Goal: Transaction & Acquisition: Purchase product/service

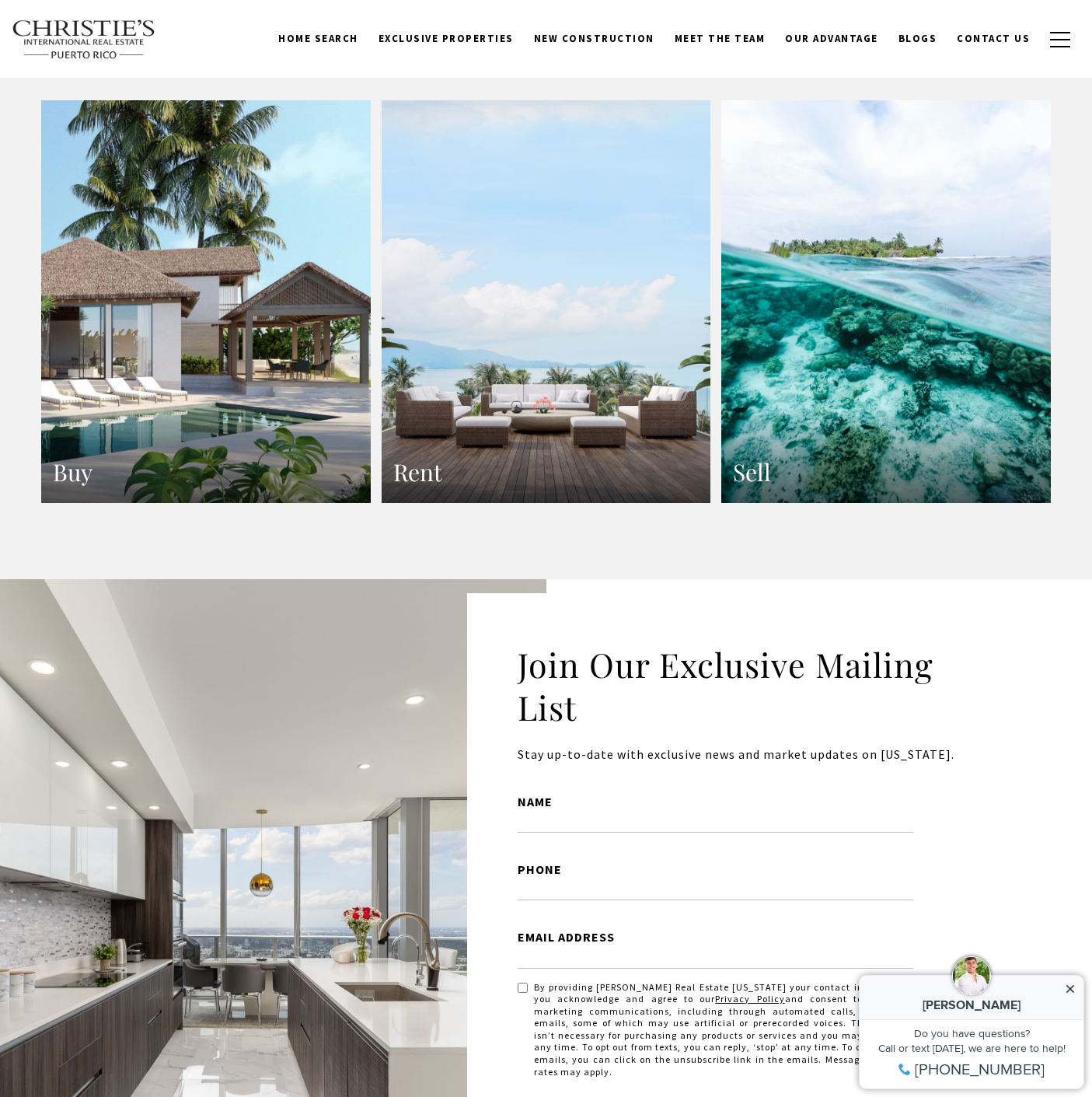
scroll to position [2247, 0]
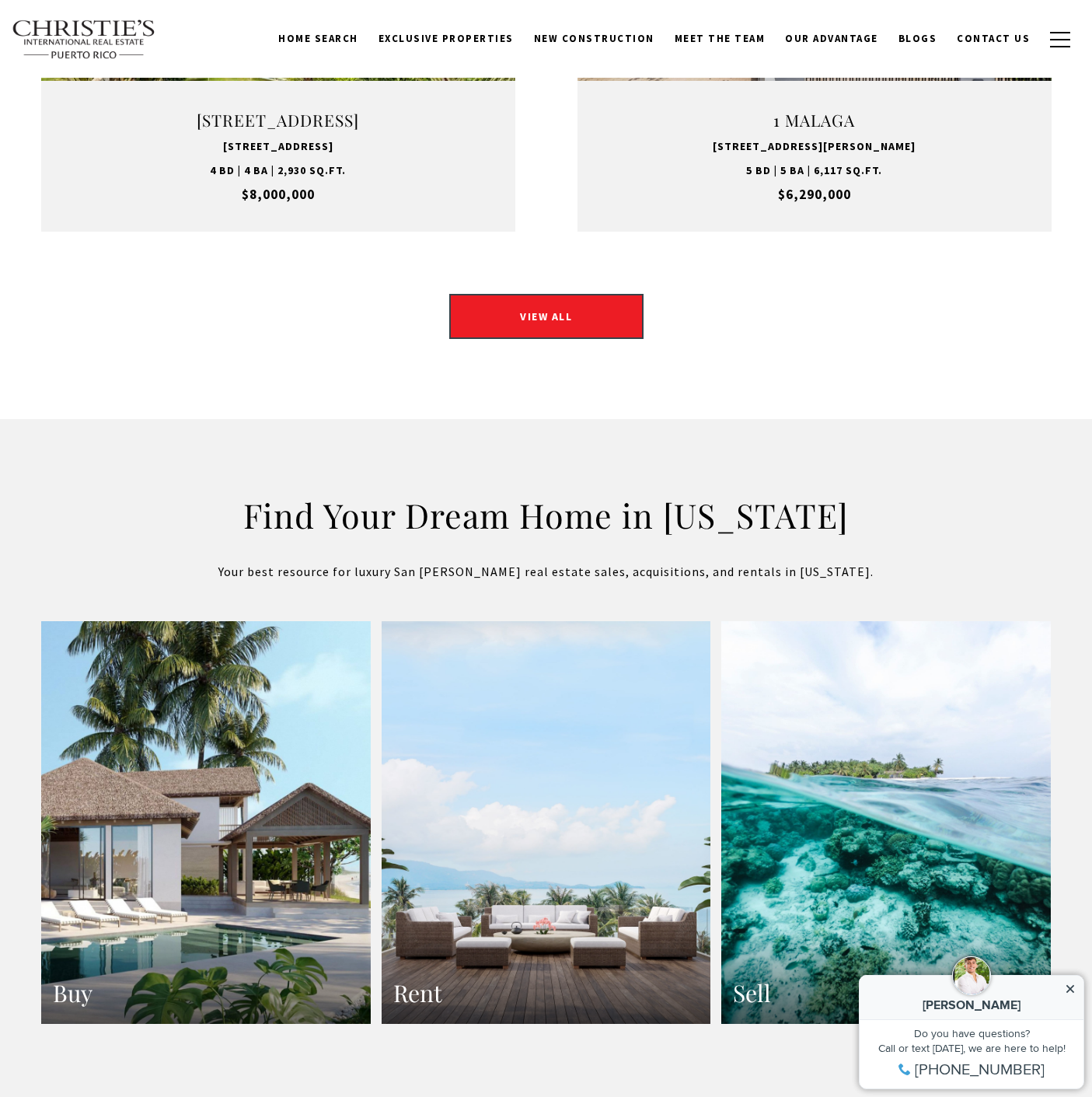
click at [124, 829] on link "Buy" at bounding box center [206, 823] width 330 height 404
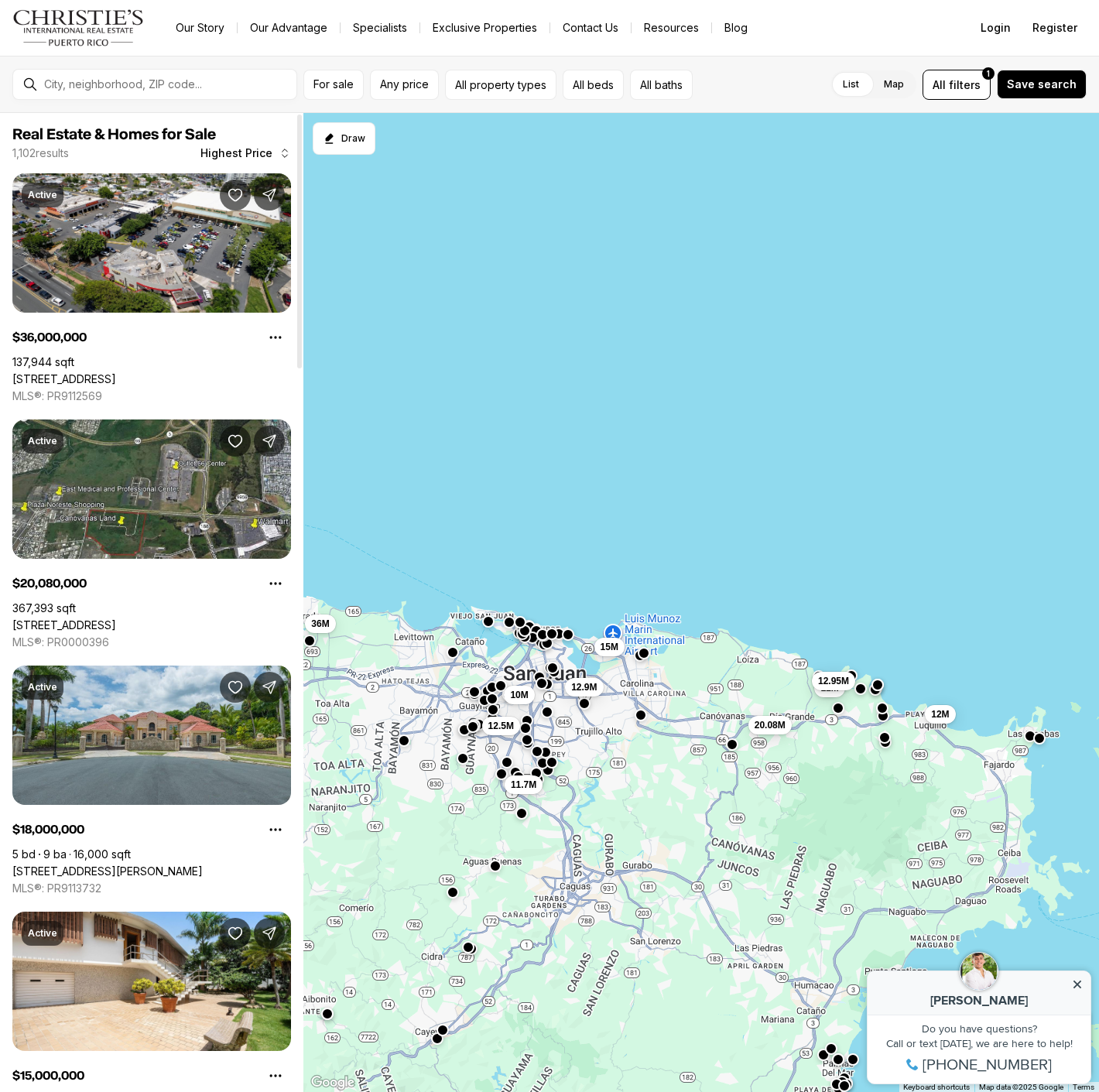
click at [221, 159] on button "Highest Price" at bounding box center [245, 153] width 109 height 31
click at [239, 154] on span "Highest Price" at bounding box center [236, 153] width 72 height 12
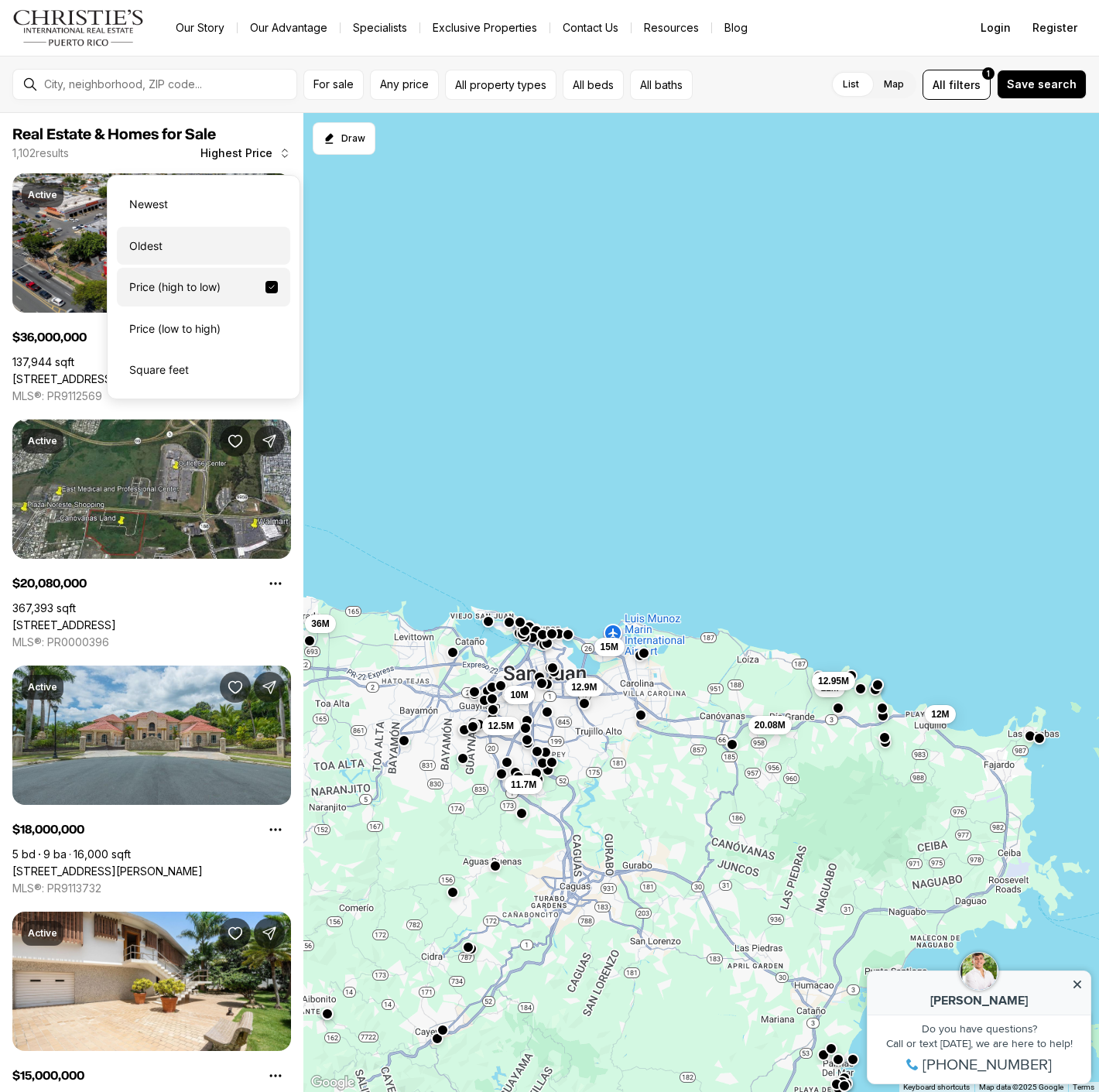
click at [164, 239] on div "Oldest" at bounding box center [203, 246] width 173 height 39
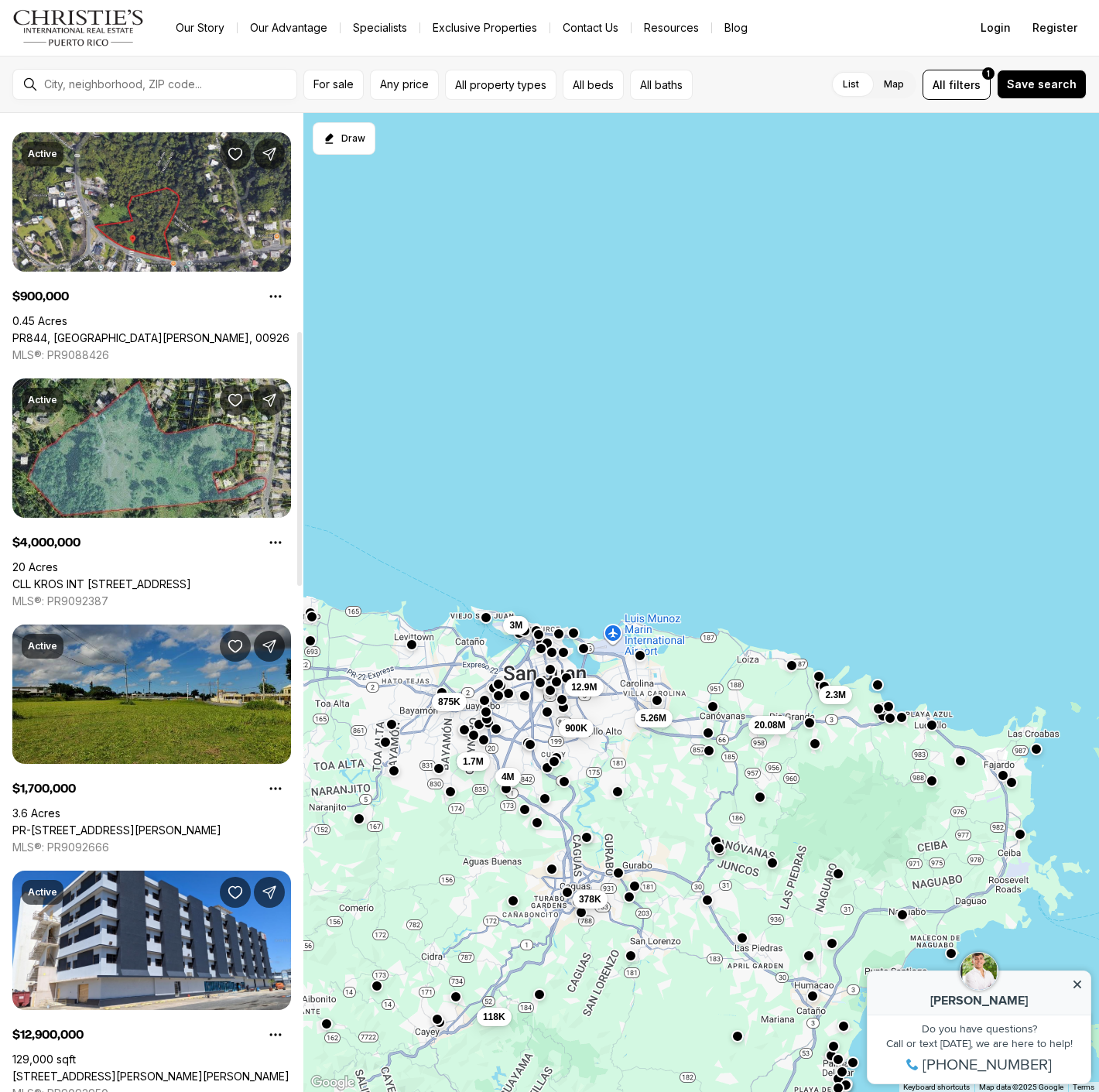
scroll to position [866, 0]
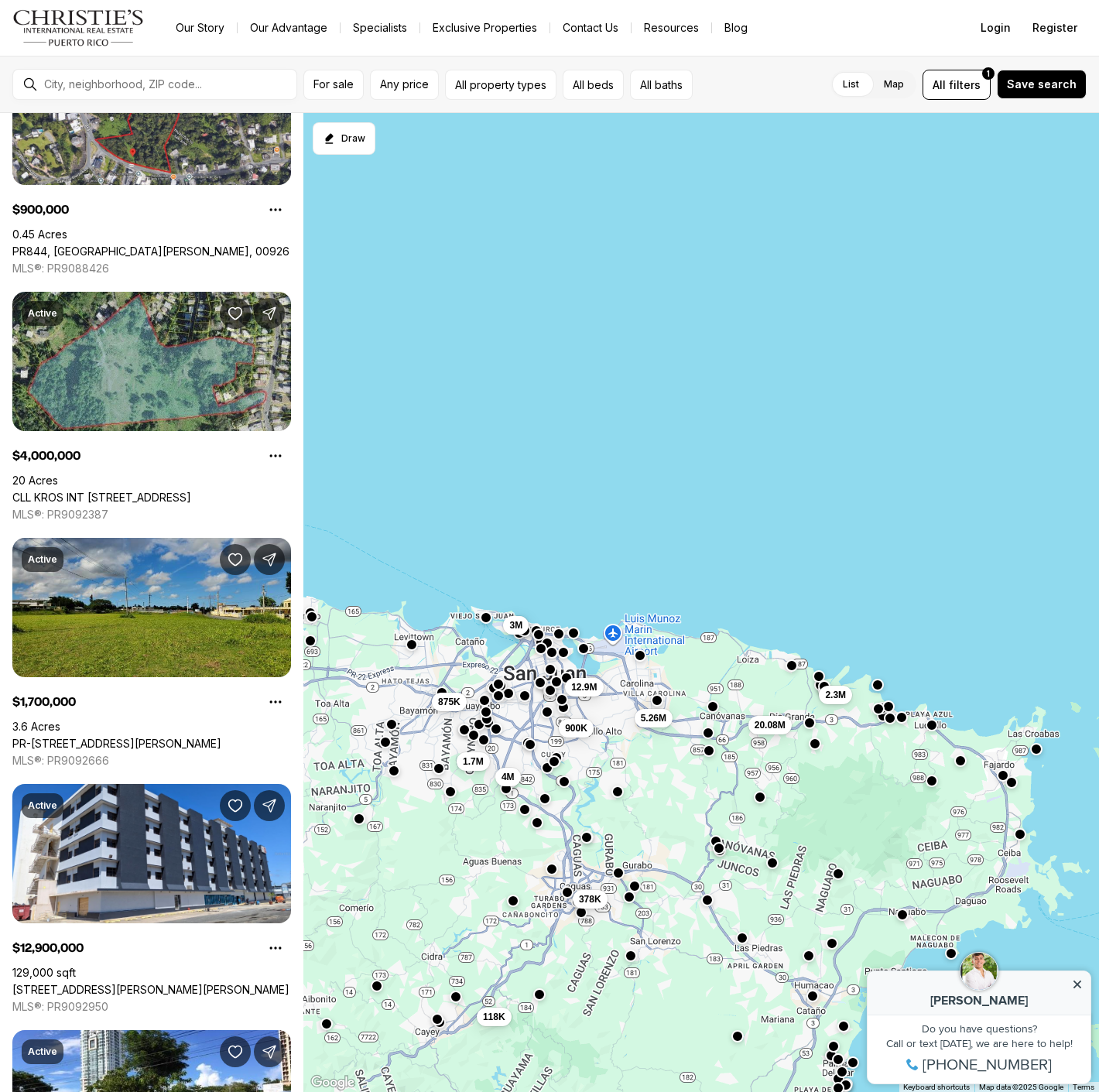
click at [677, 792] on div "5.26M 12.9M 3M 1.7M 4M 20.08M 378K 2.3M 900K 118K 875K" at bounding box center [701, 603] width 796 height 980
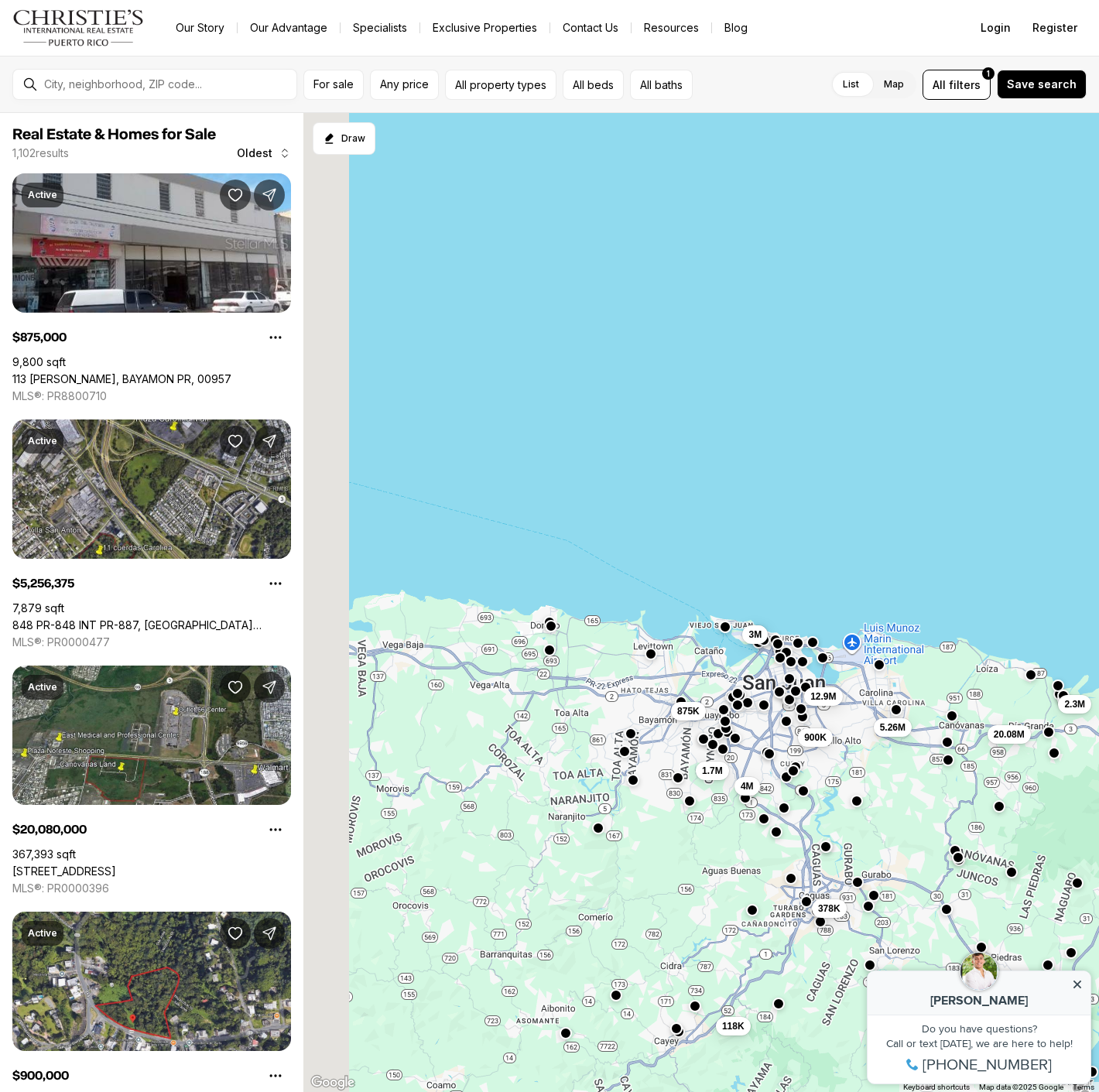
drag, startPoint x: 653, startPoint y: 789, endPoint x: 938, endPoint y: 783, distance: 285.1
click at [938, 783] on div "5.26M 12.9M 3M 1.7M 4M 20.08M 378K 2.3M 900K 118K 875K" at bounding box center [701, 603] width 796 height 980
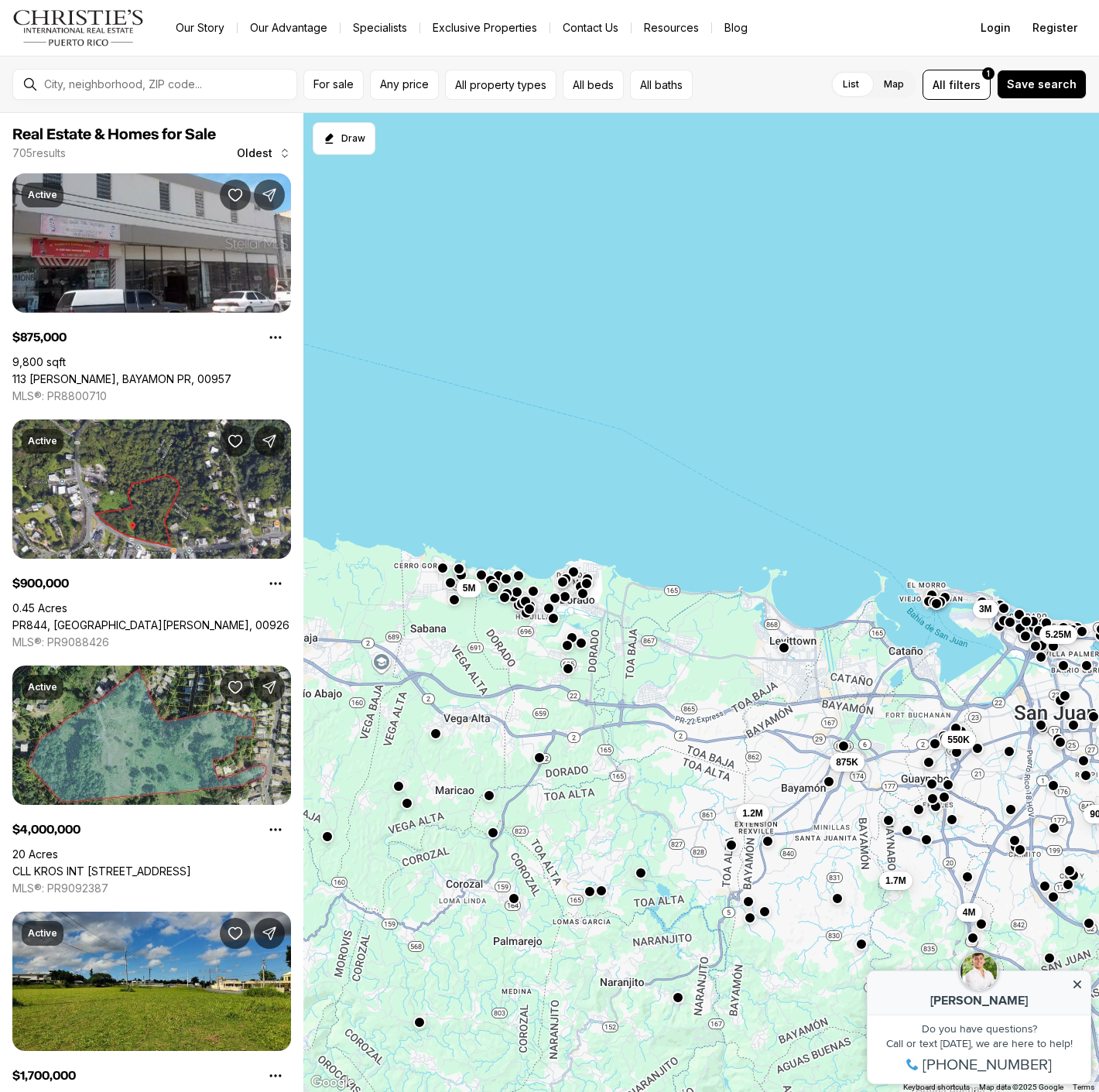
click at [783, 651] on button "button" at bounding box center [784, 647] width 12 height 12
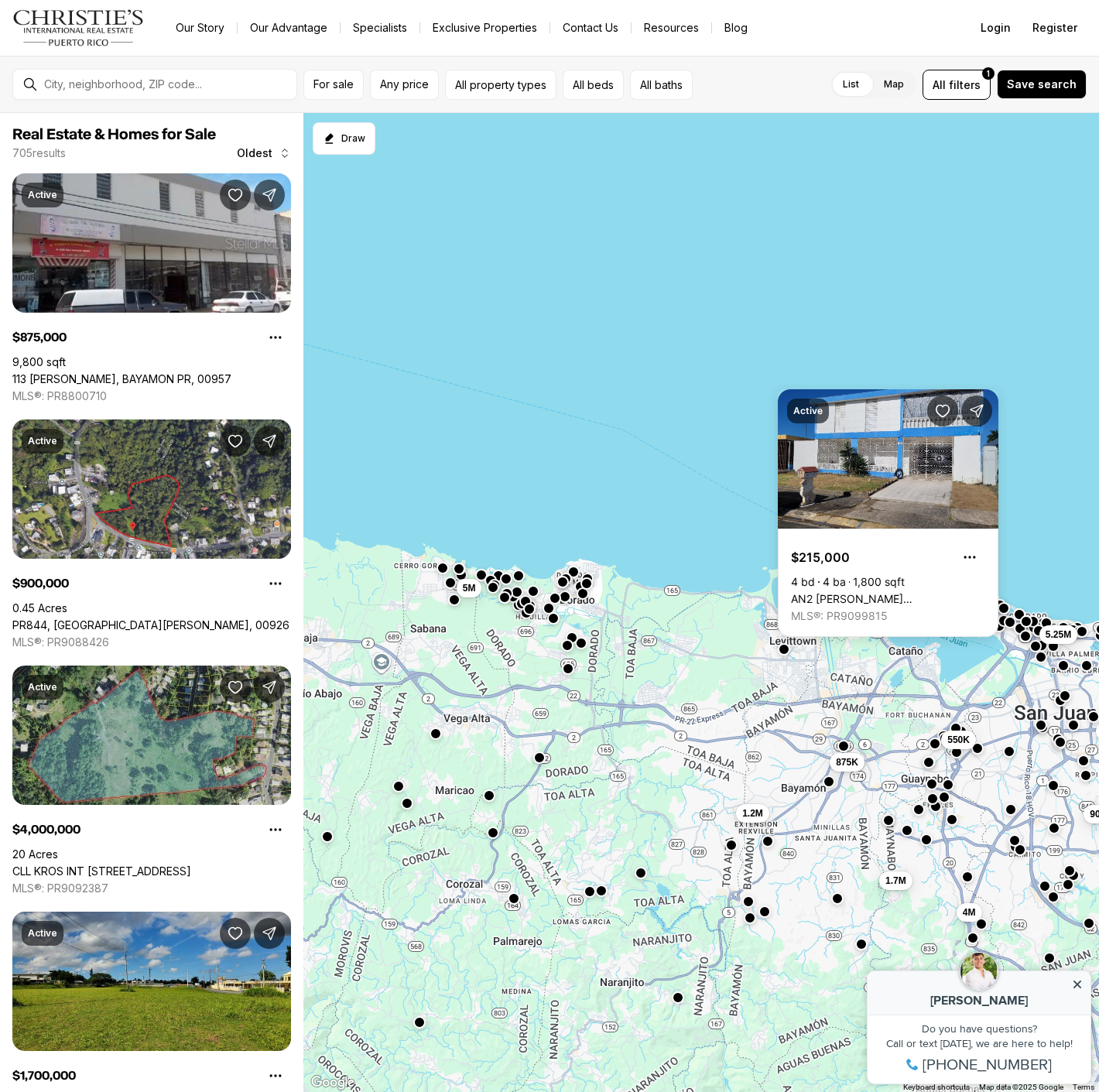
click at [908, 684] on div "12.9M 3M 1.7M 4M 900K 1.2M 550K 875K 5M 5.25M" at bounding box center [701, 603] width 796 height 980
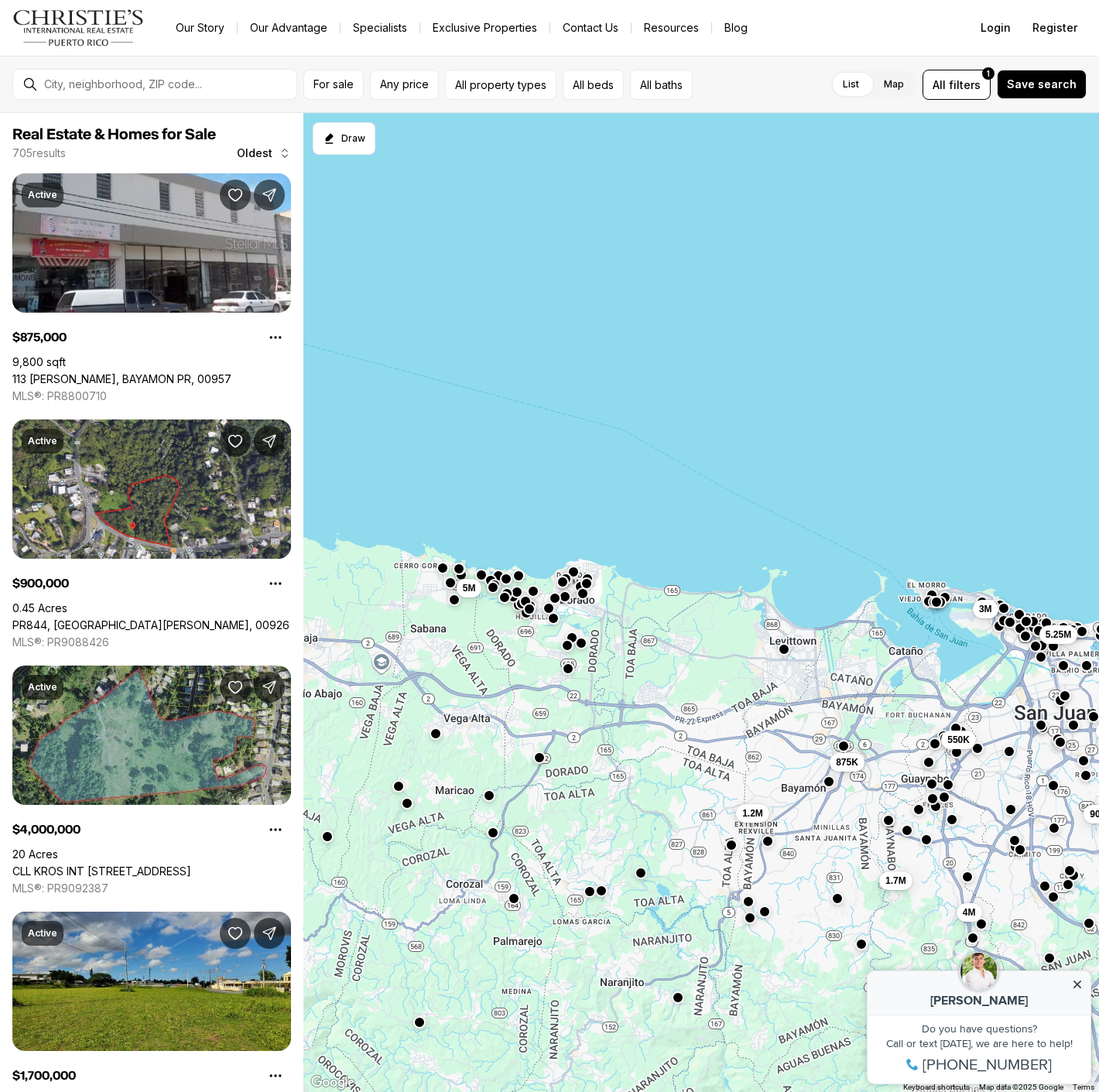
click at [933, 601] on button "button" at bounding box center [936, 601] width 12 height 12
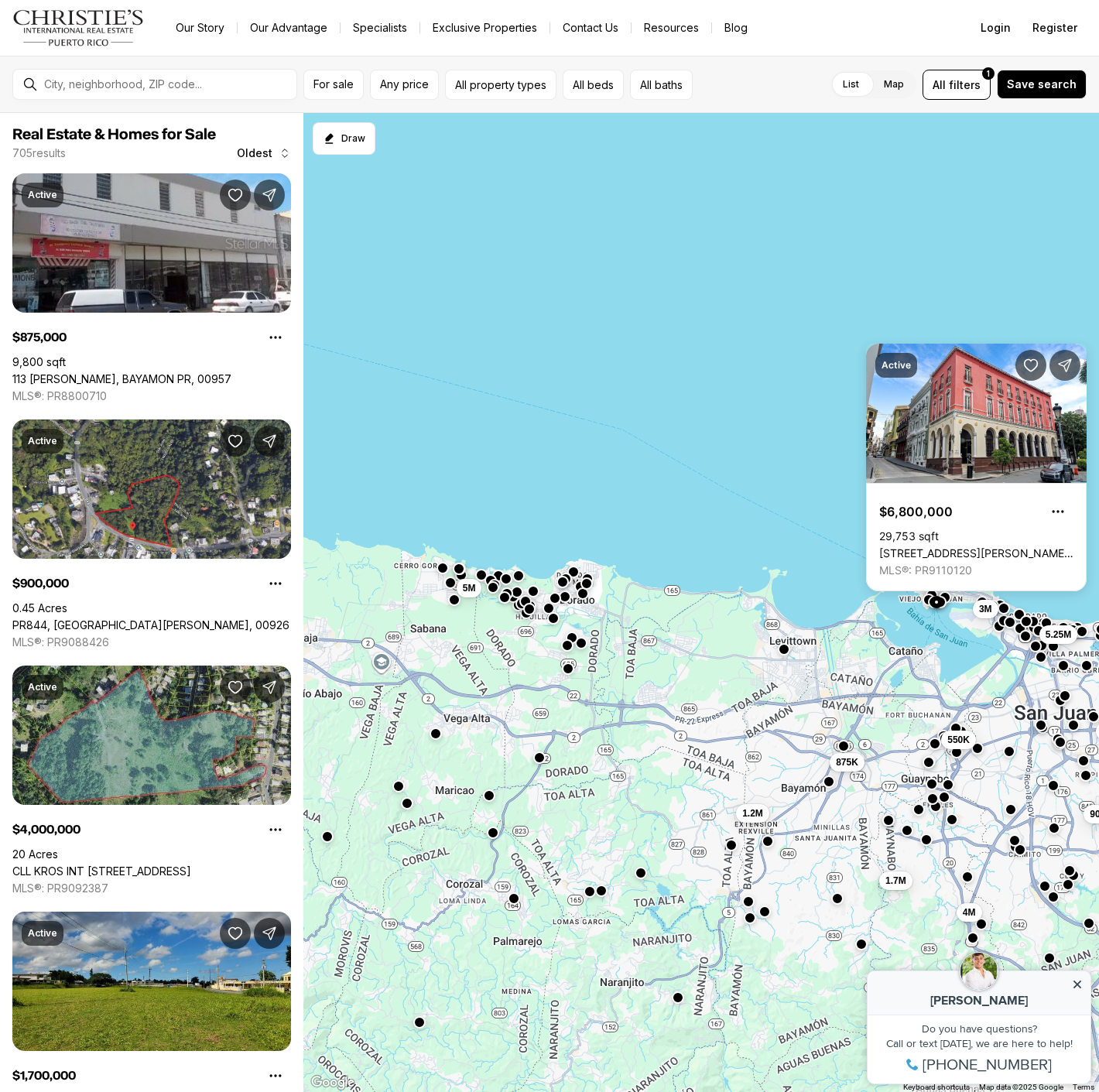
click at [926, 605] on button "button" at bounding box center [928, 599] width 12 height 12
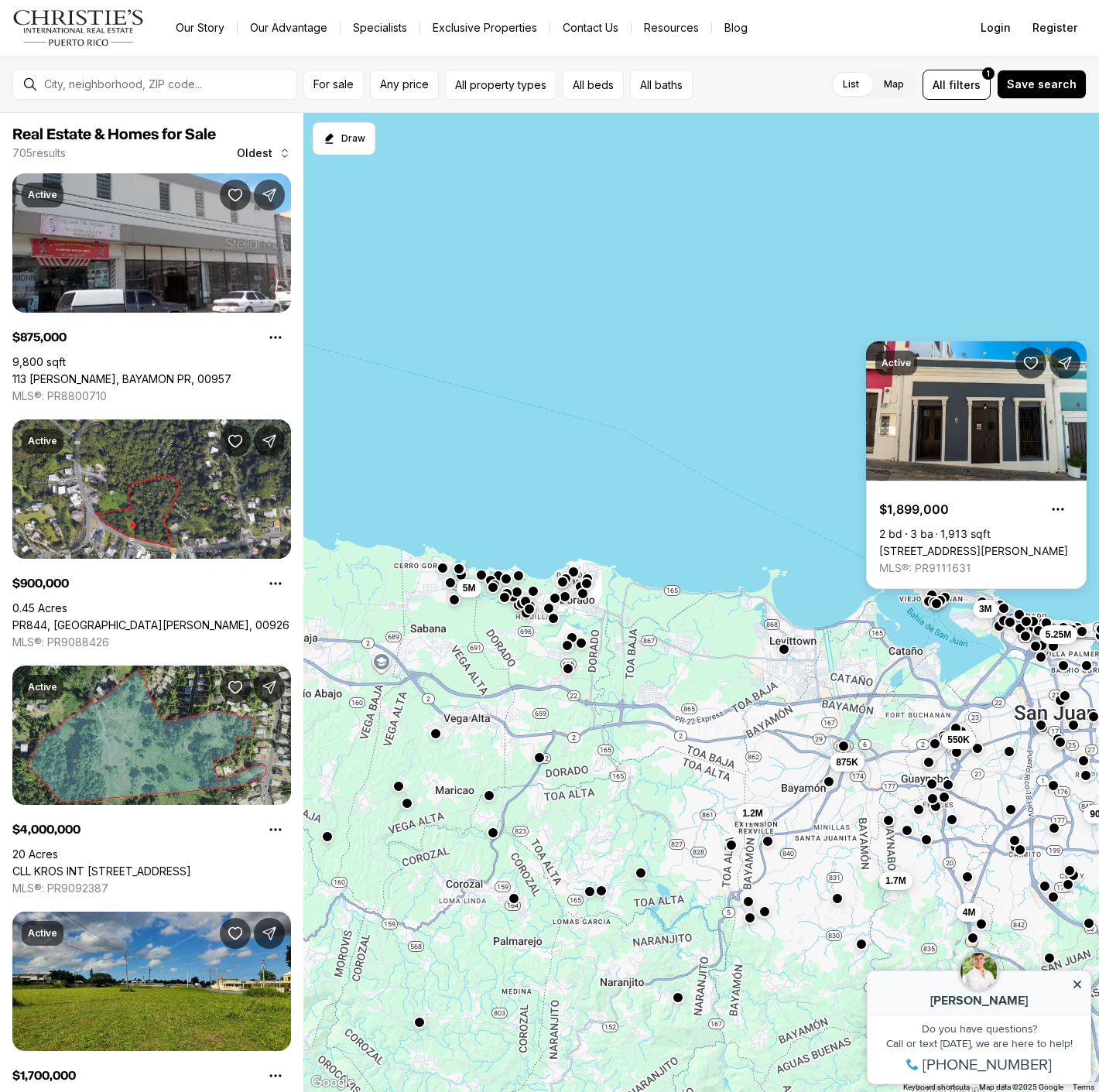
click at [945, 603] on div at bounding box center [939, 601] width 12 height 12
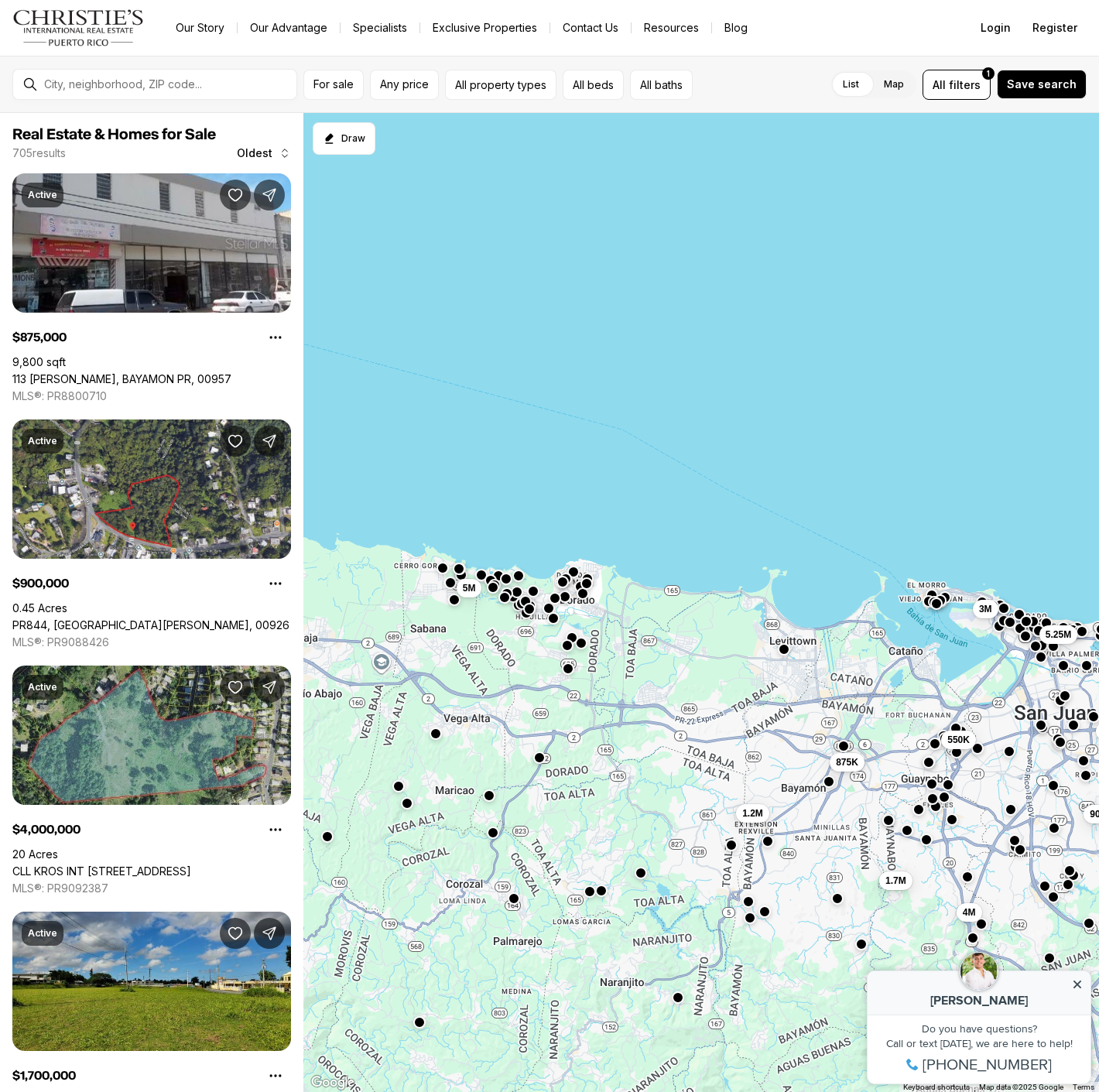
click at [944, 601] on button "button" at bounding box center [939, 600] width 12 height 12
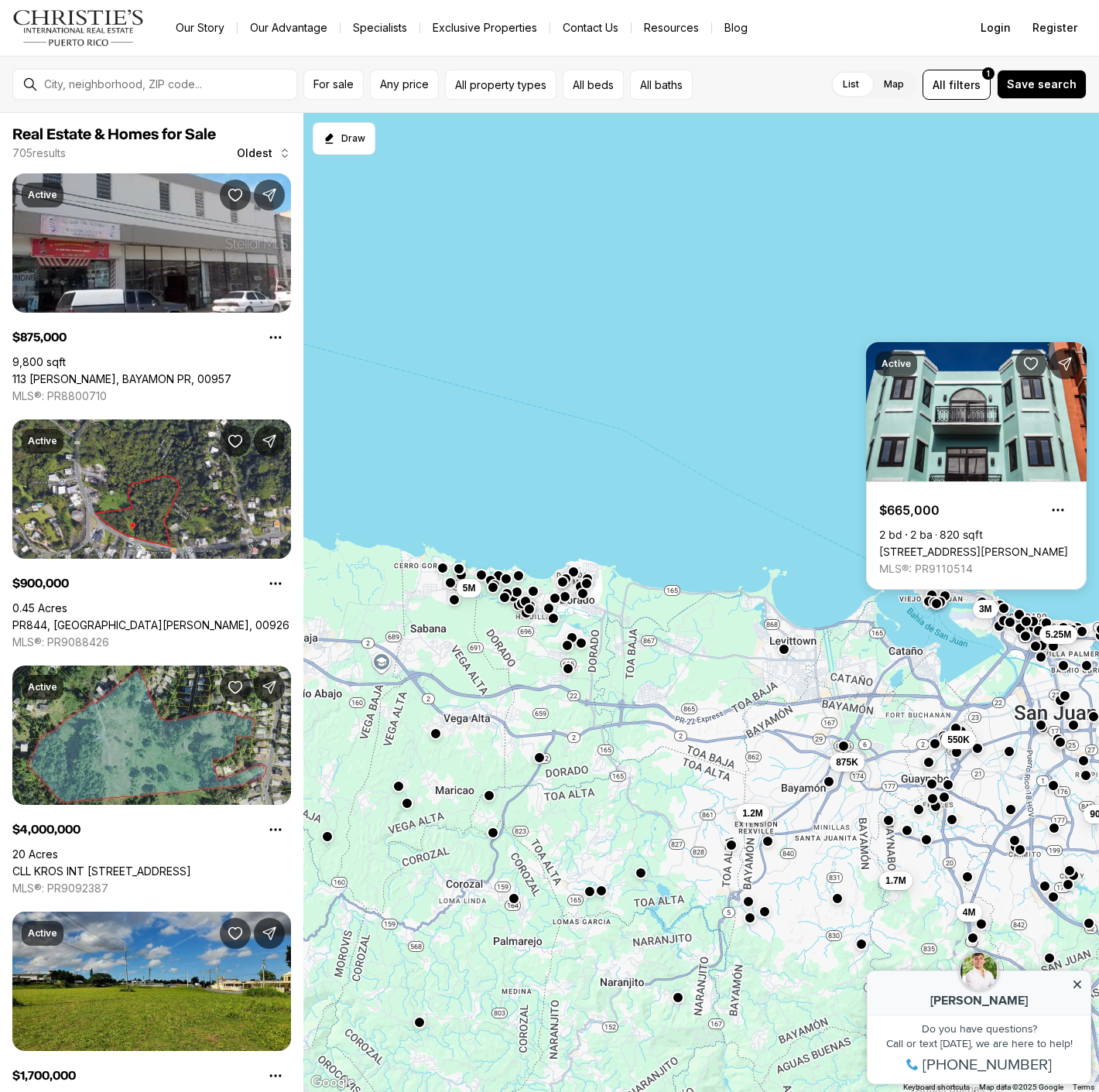
click at [948, 596] on button "button" at bounding box center [944, 596] width 12 height 12
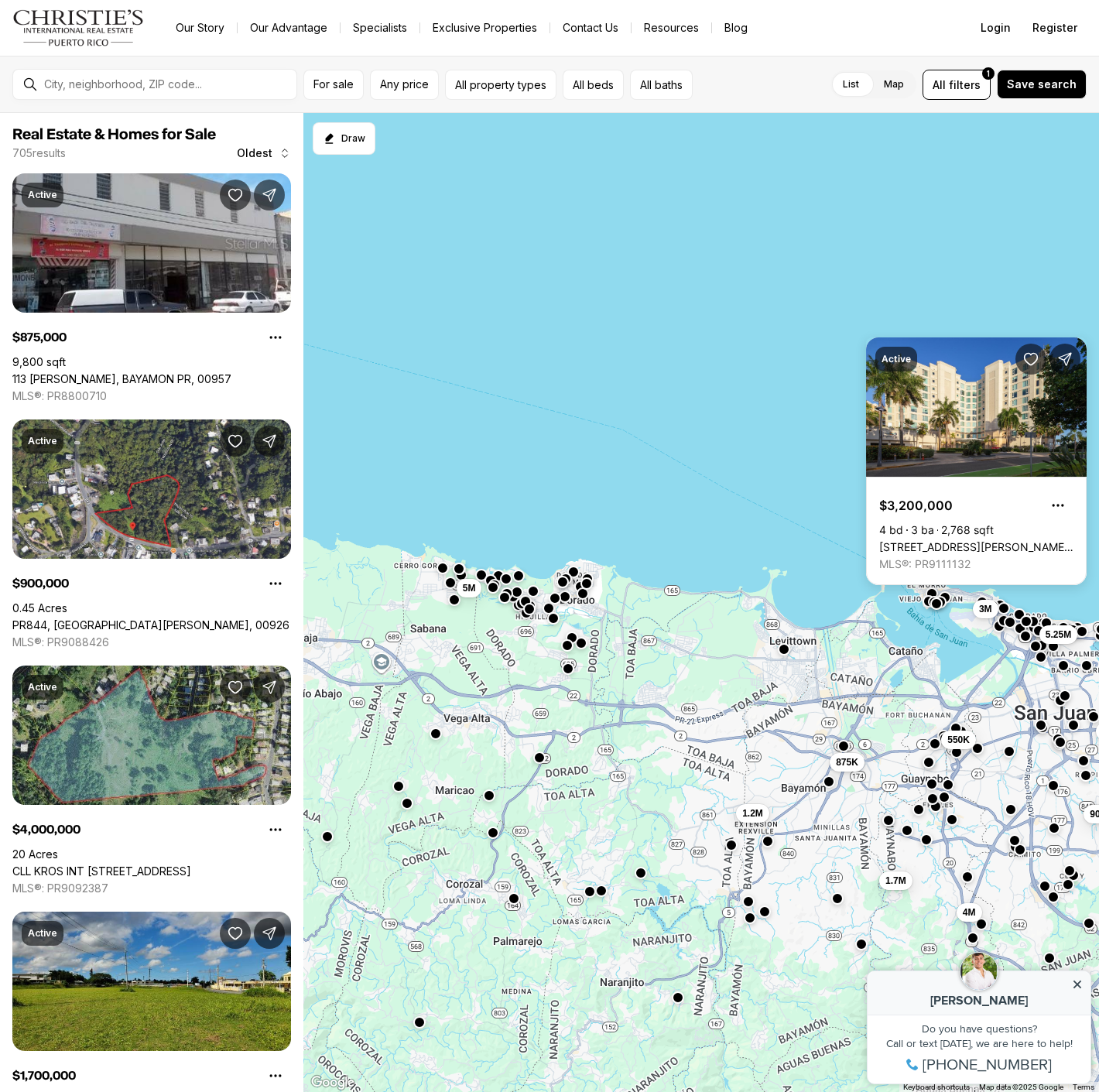
click at [933, 590] on button "button" at bounding box center [931, 593] width 12 height 12
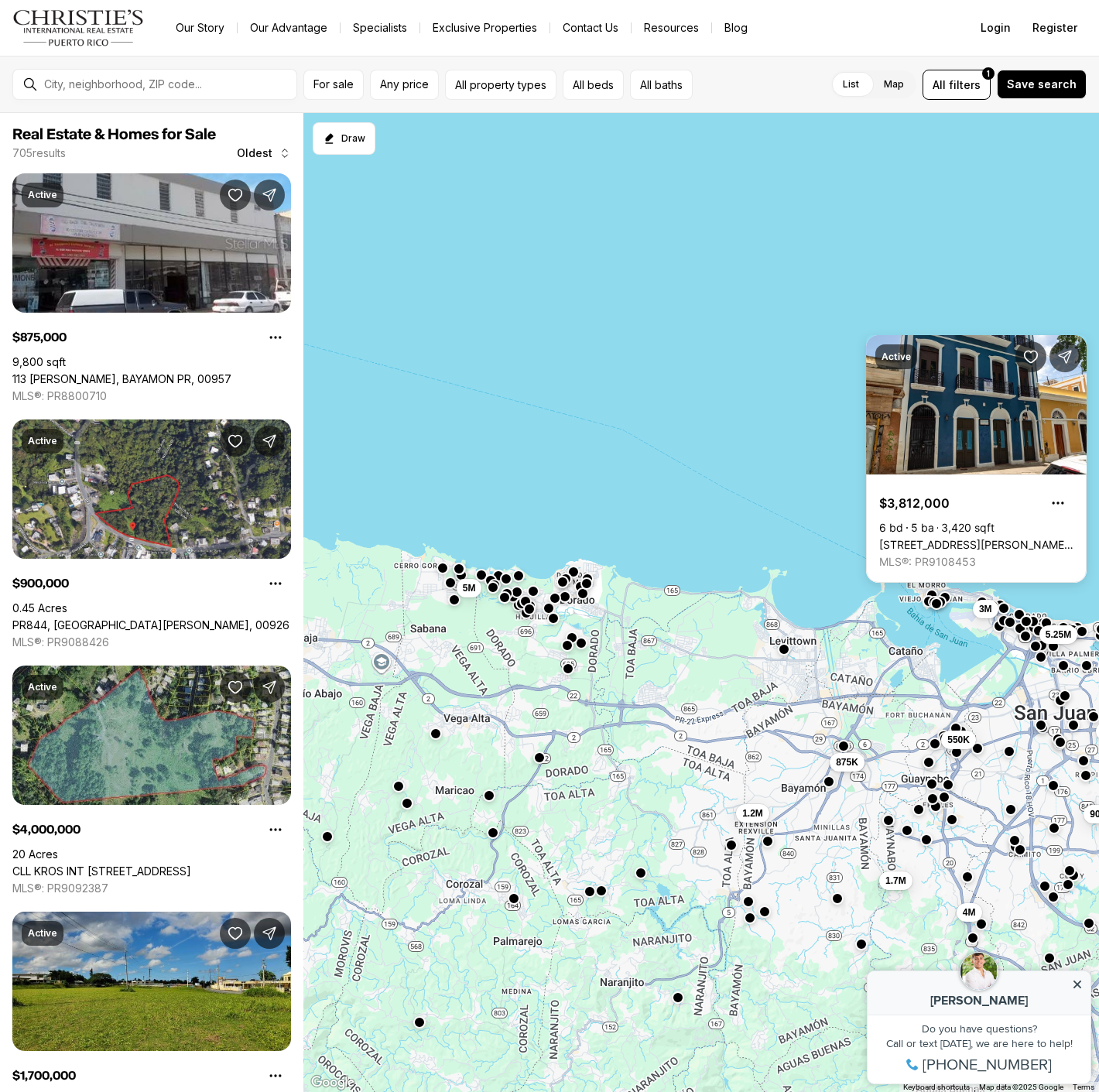
drag, startPoint x: 425, startPoint y: 567, endPoint x: 845, endPoint y: 611, distance: 422.3
click at [845, 611] on div "12.9M 3M 1.7M 4M 900K 1.2M 550K 875K 5M 5.25M" at bounding box center [701, 603] width 796 height 980
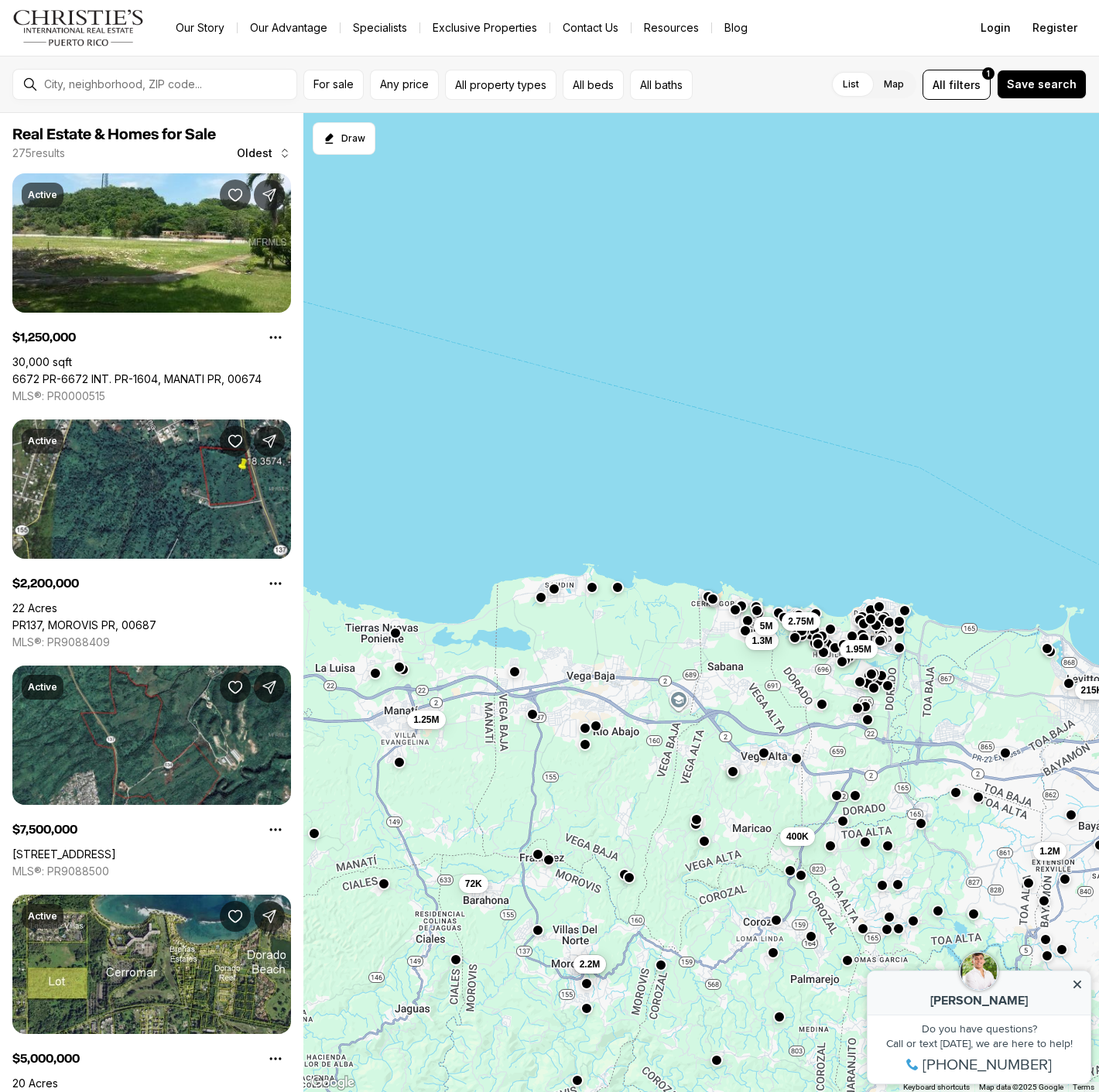
click at [557, 588] on button "button" at bounding box center [554, 588] width 12 height 12
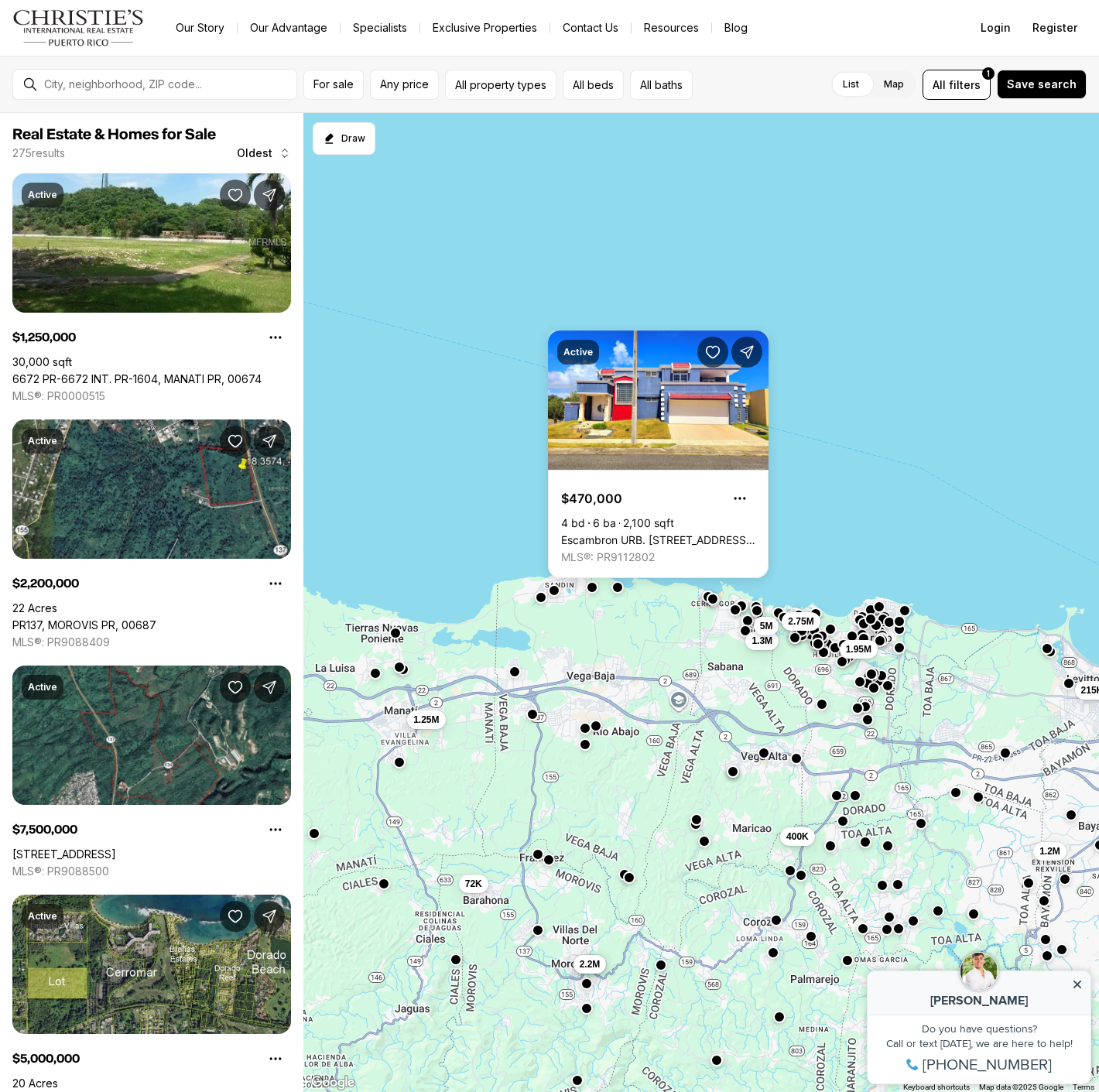
drag, startPoint x: 387, startPoint y: 605, endPoint x: 578, endPoint y: 593, distance: 191.4
click at [578, 593] on div "1.2M 215K 400K 1.3M 5M 1.95M 2.75M 72K 7.5M 2.2M 1.25M" at bounding box center [701, 603] width 796 height 980
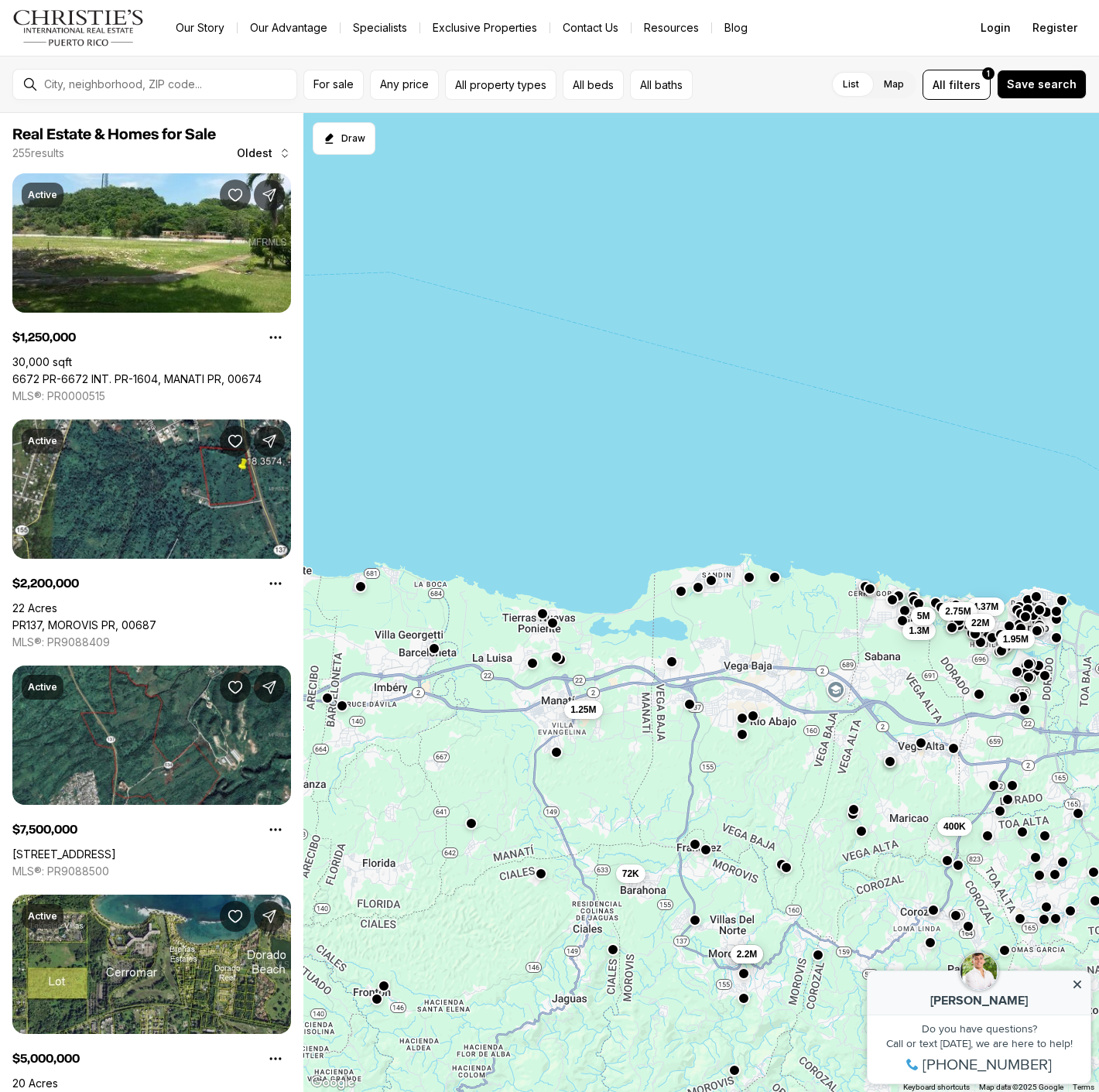
drag, startPoint x: 366, startPoint y: 513, endPoint x: 806, endPoint y: 539, distance: 440.8
click at [806, 539] on div "400K 1.3M 5M 4.37M 1.95M 2.75M 22M 72K 7.5M 2.2M 1.25M" at bounding box center [701, 603] width 796 height 980
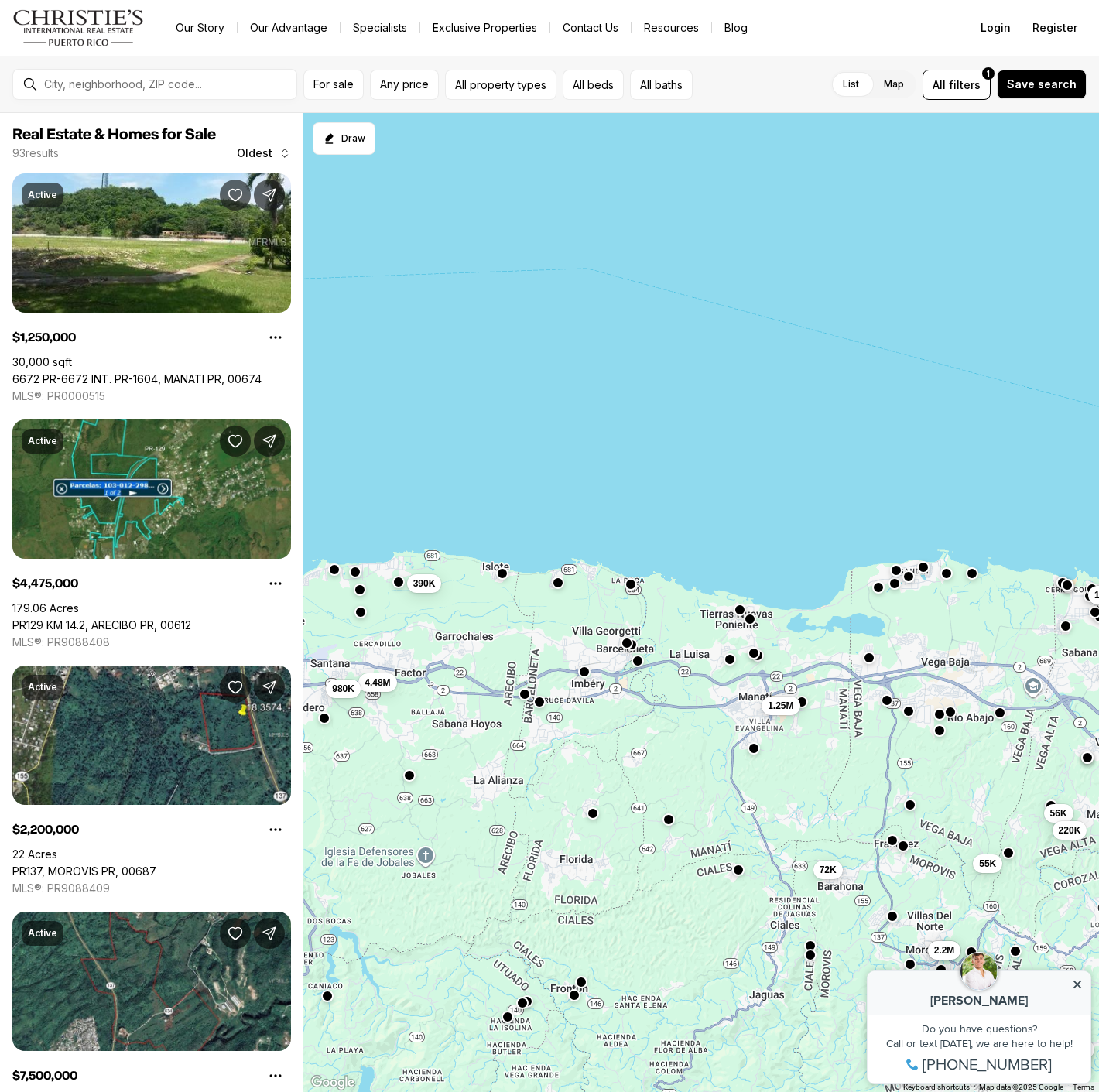
drag, startPoint x: 354, startPoint y: 504, endPoint x: 693, endPoint y: 512, distance: 339.1
click at [693, 511] on div "56K 55K 88K 1.14M 220K 72K 7.5M 2.2M 1.25M 4.48M 390K 980K" at bounding box center [701, 603] width 796 height 980
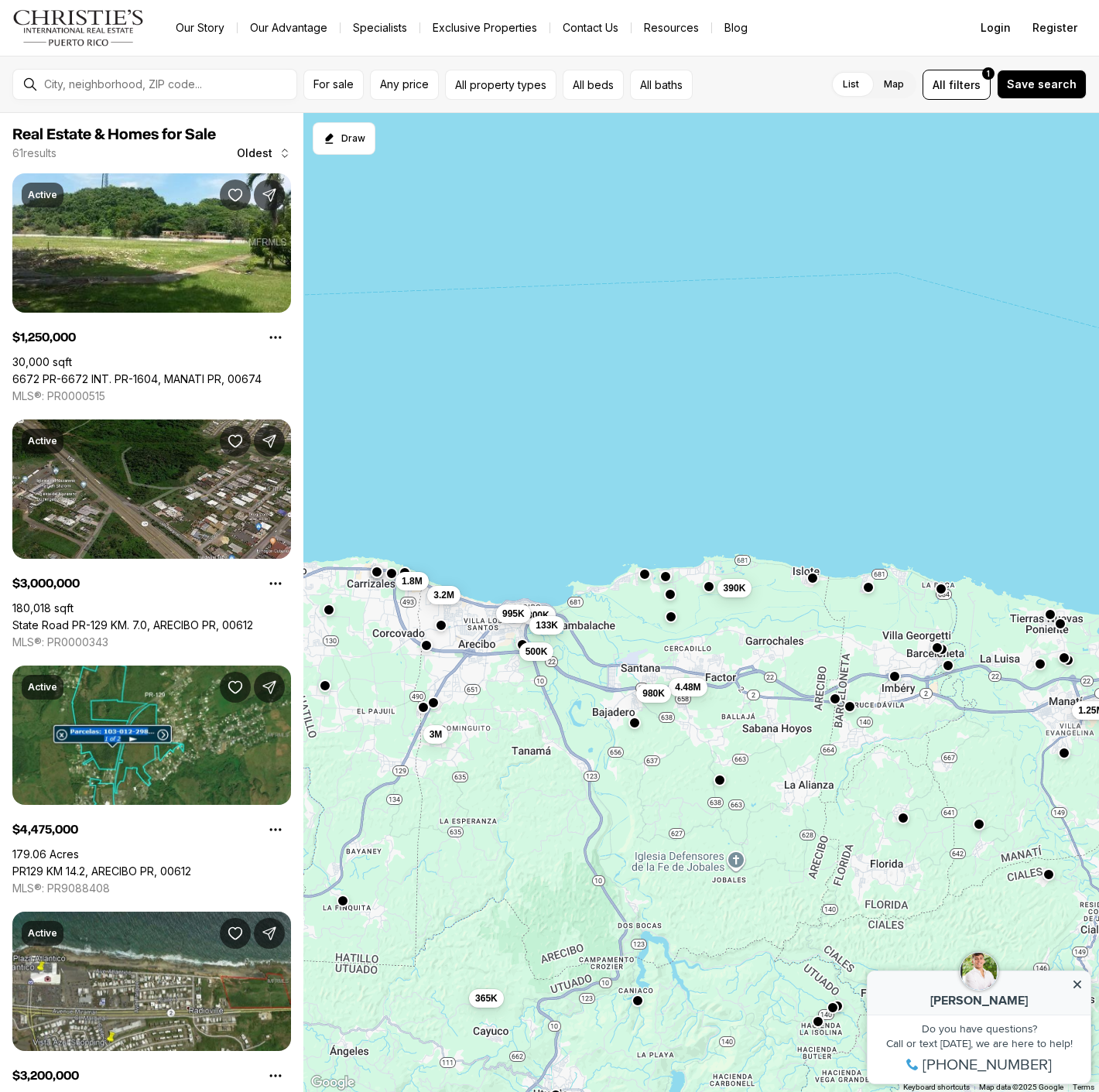
click at [553, 627] on span "133K" at bounding box center [547, 625] width 23 height 12
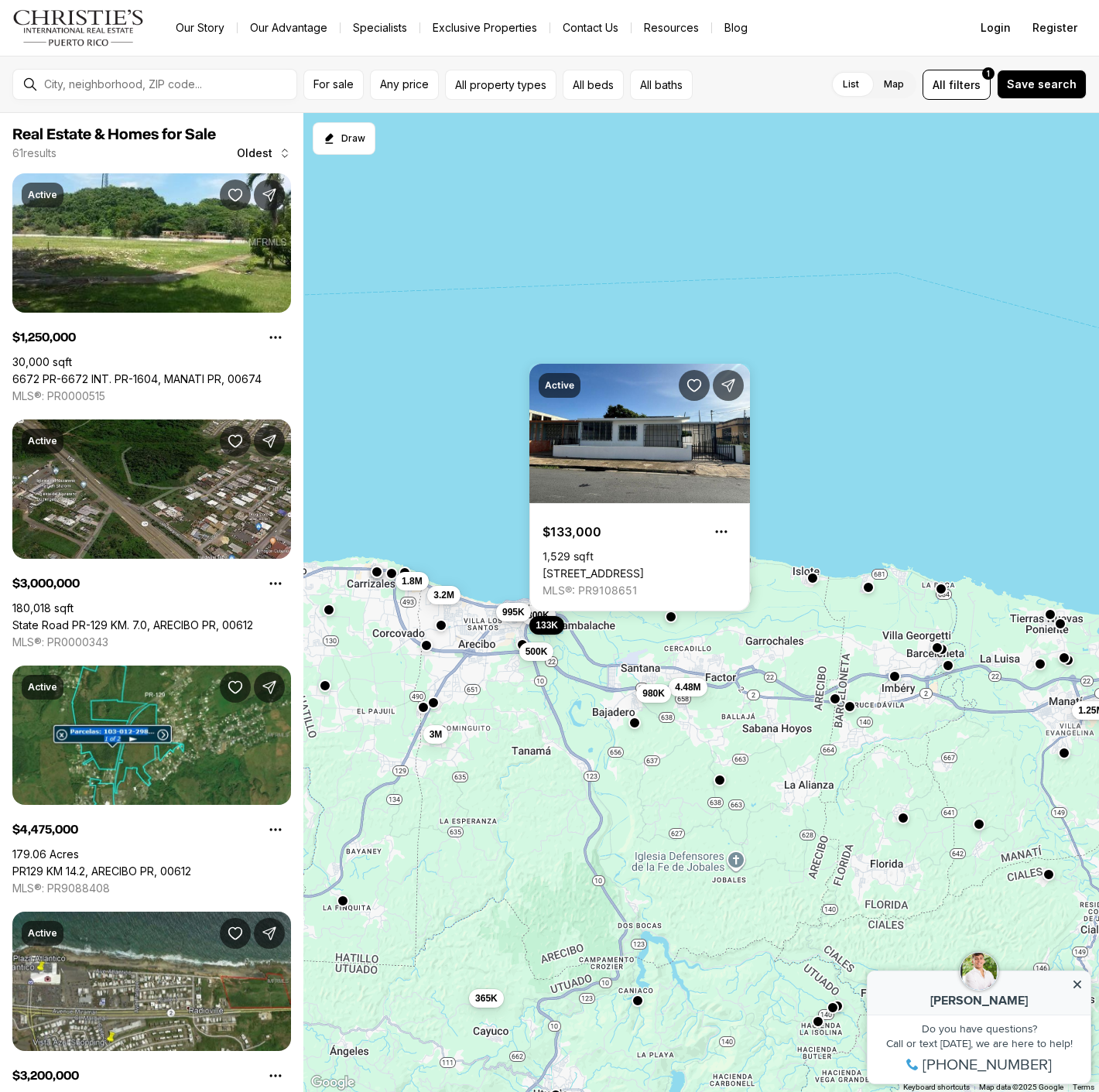
click at [519, 613] on span "995K" at bounding box center [513, 612] width 23 height 12
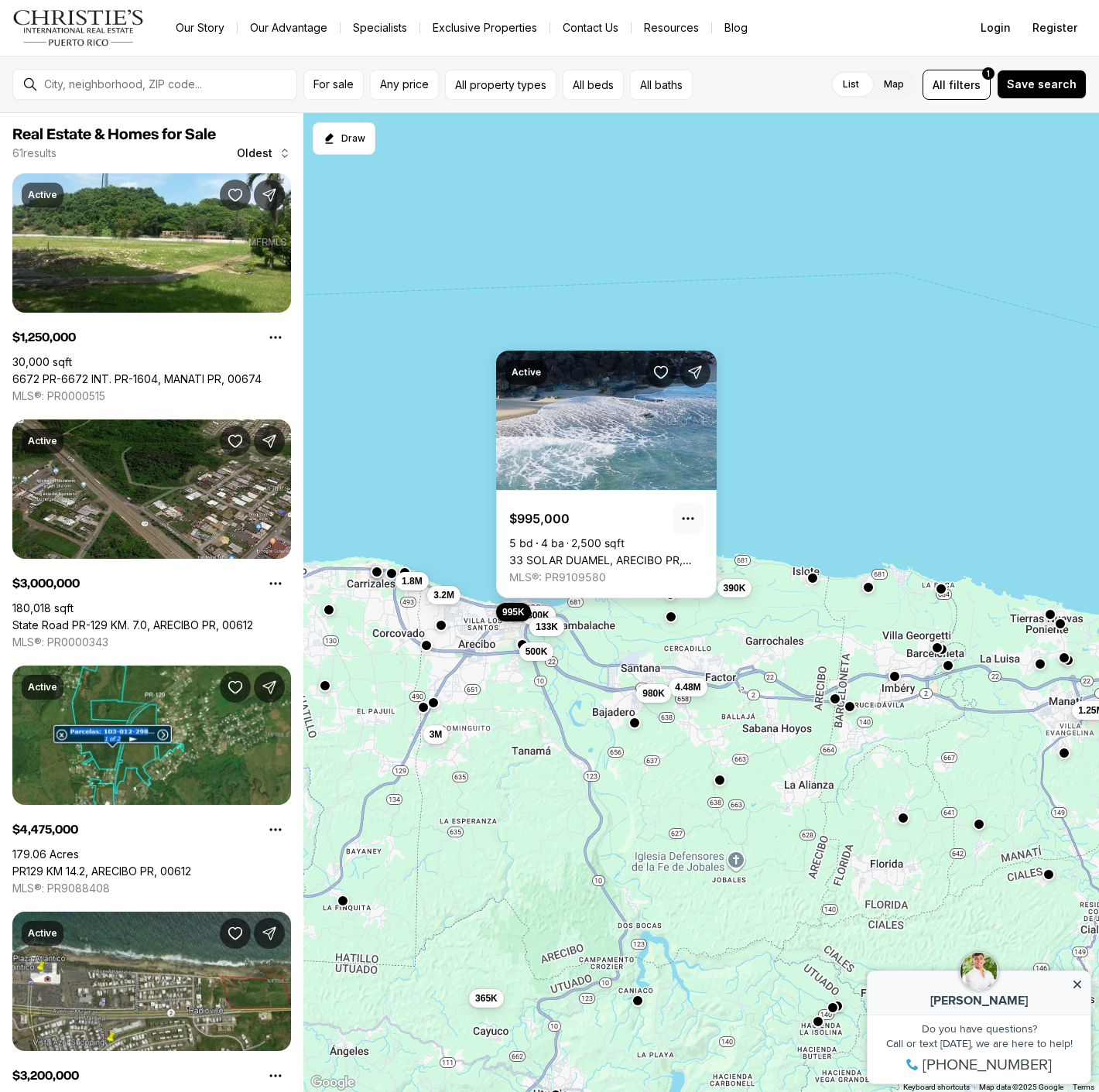
click at [688, 513] on icon "Property options" at bounding box center [687, 518] width 15 height 15
click at [595, 554] on link "33 SOLAR DUAMEL, ARECIBO PR, 00612" at bounding box center [606, 560] width 194 height 14
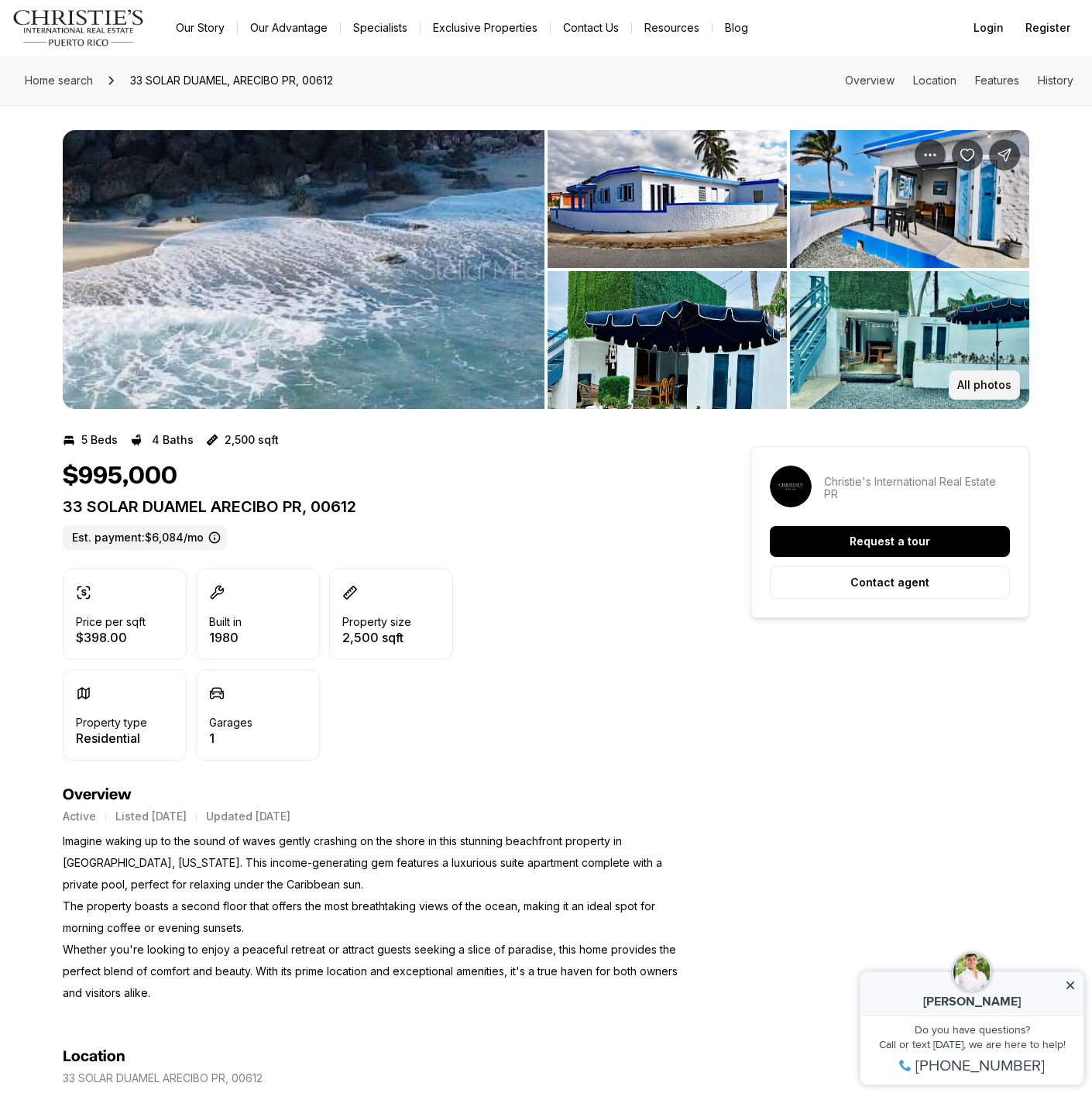
click at [972, 390] on p "All photos" at bounding box center [984, 385] width 54 height 12
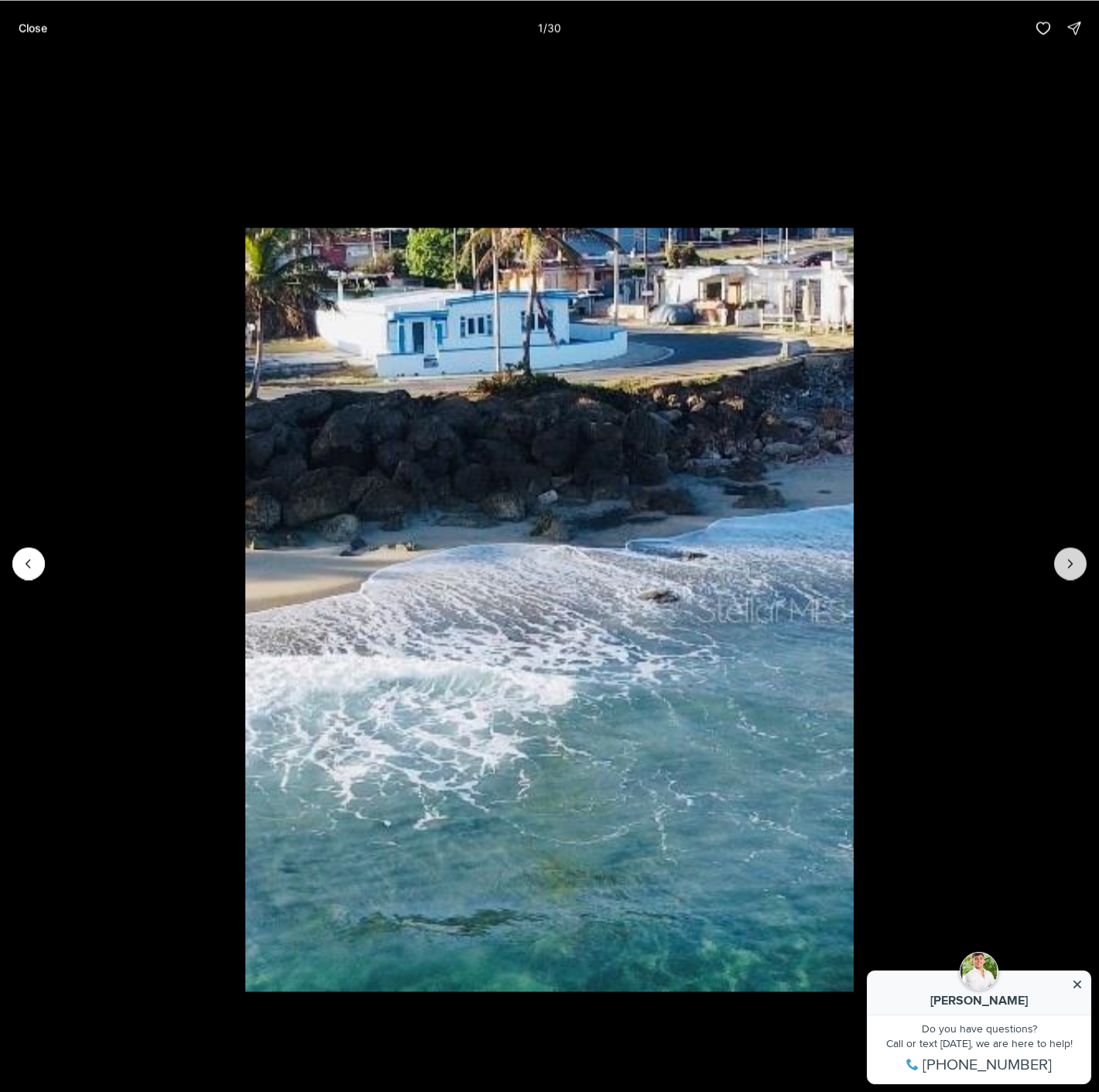
click at [1076, 562] on icon "Next slide" at bounding box center [1069, 563] width 15 height 15
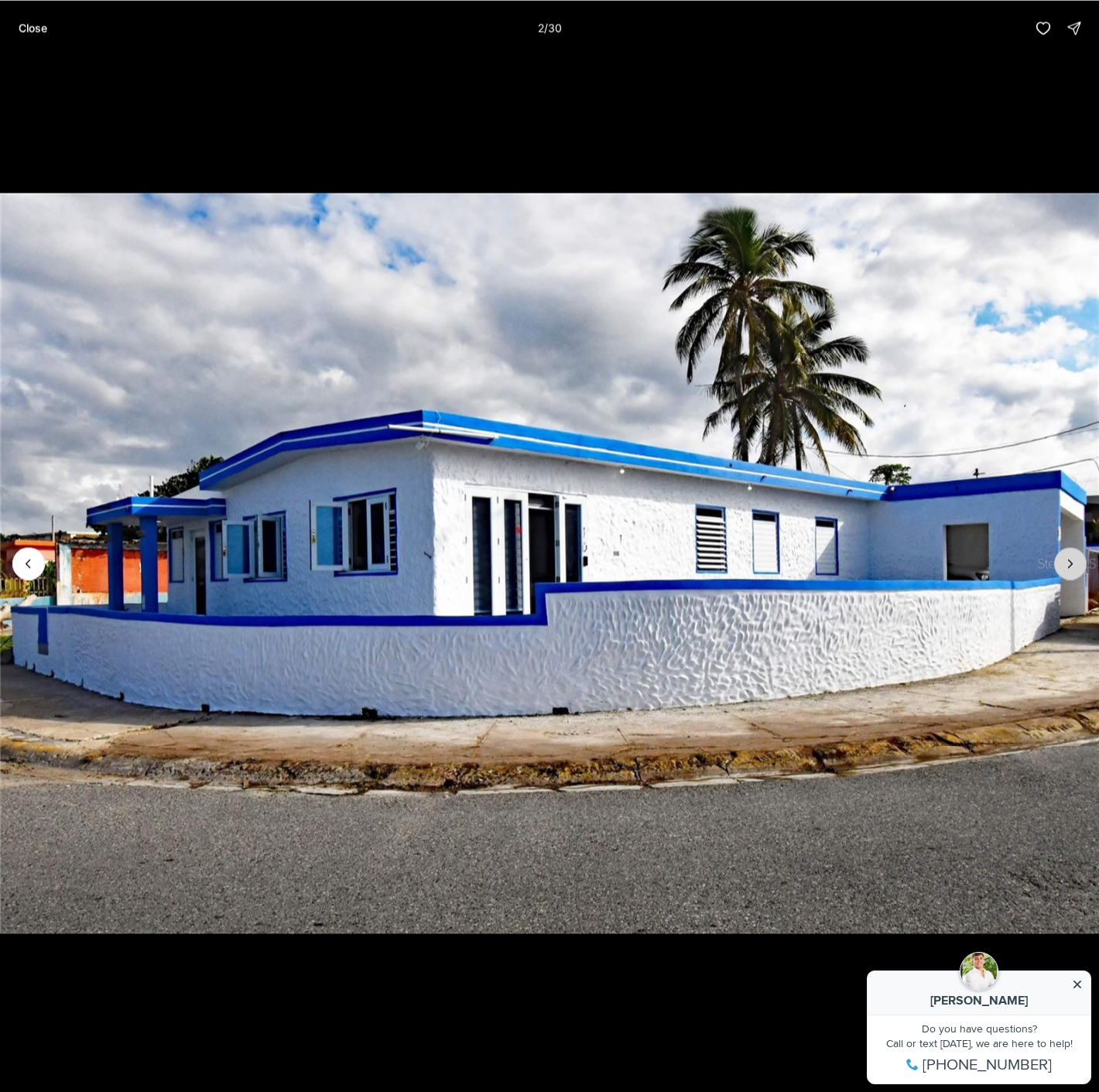
click at [1076, 562] on icon "Next slide" at bounding box center [1069, 563] width 15 height 15
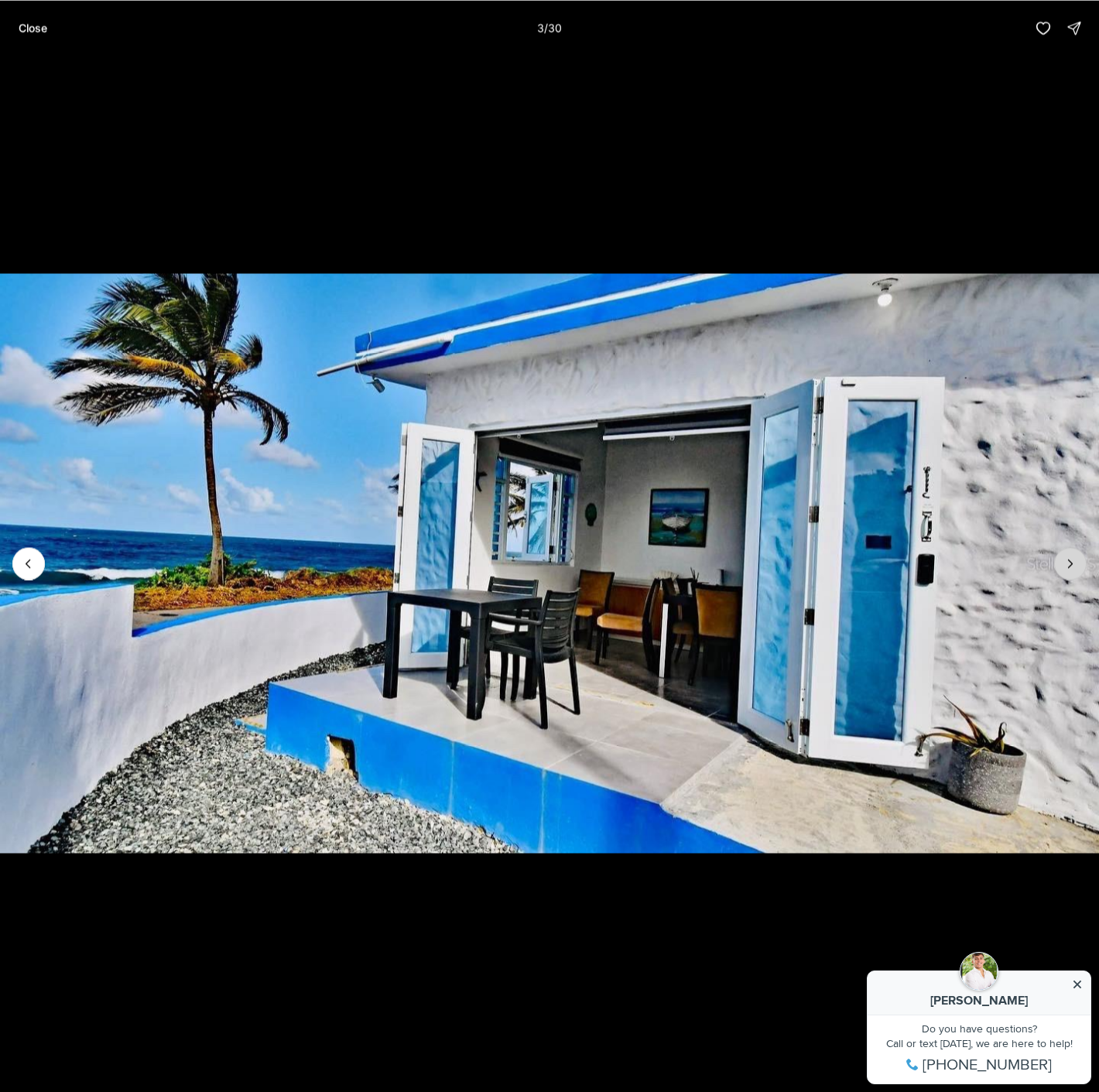
click at [1076, 562] on icon "Next slide" at bounding box center [1069, 563] width 15 height 15
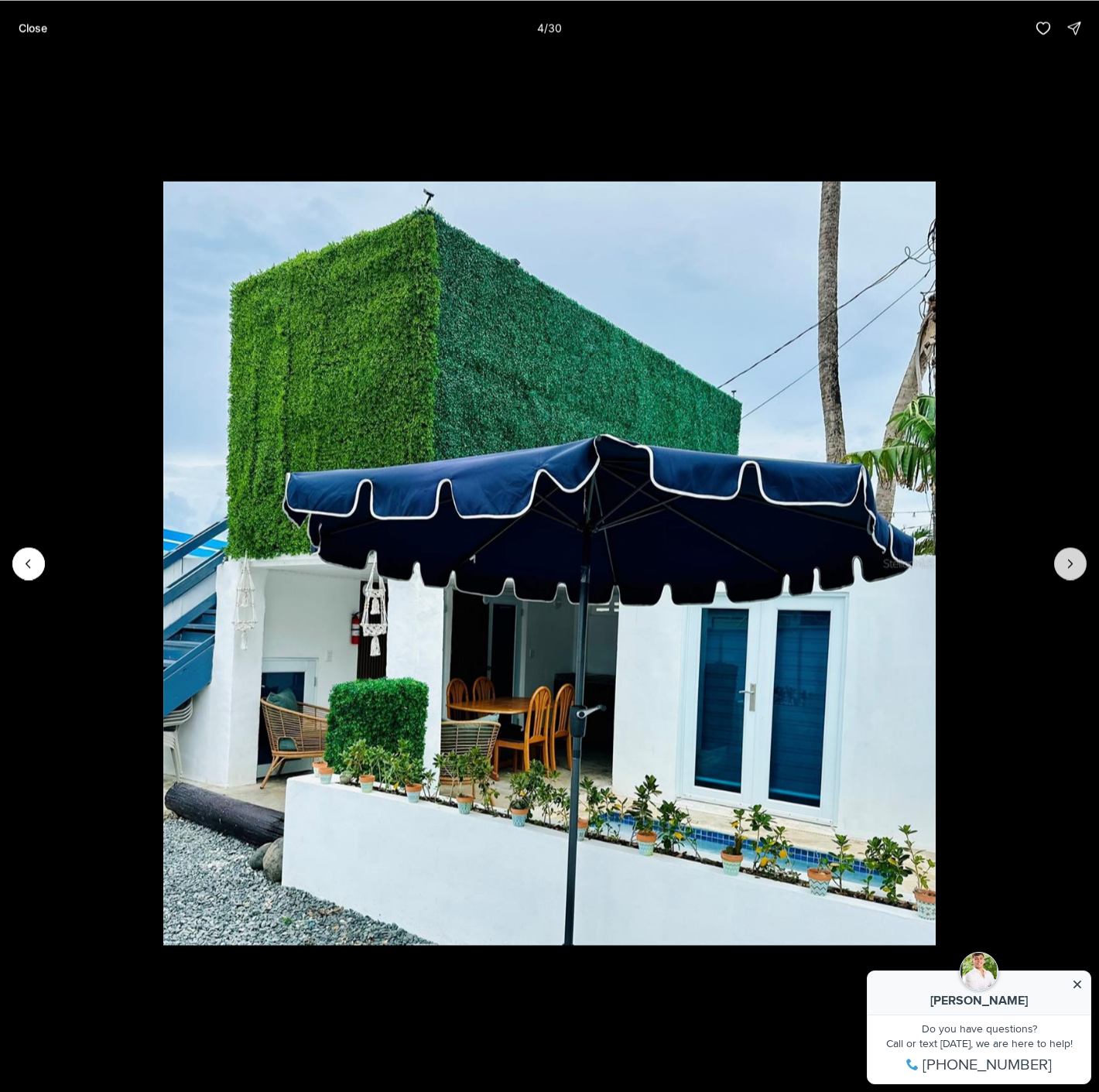
click at [1076, 562] on icon "Next slide" at bounding box center [1069, 563] width 15 height 15
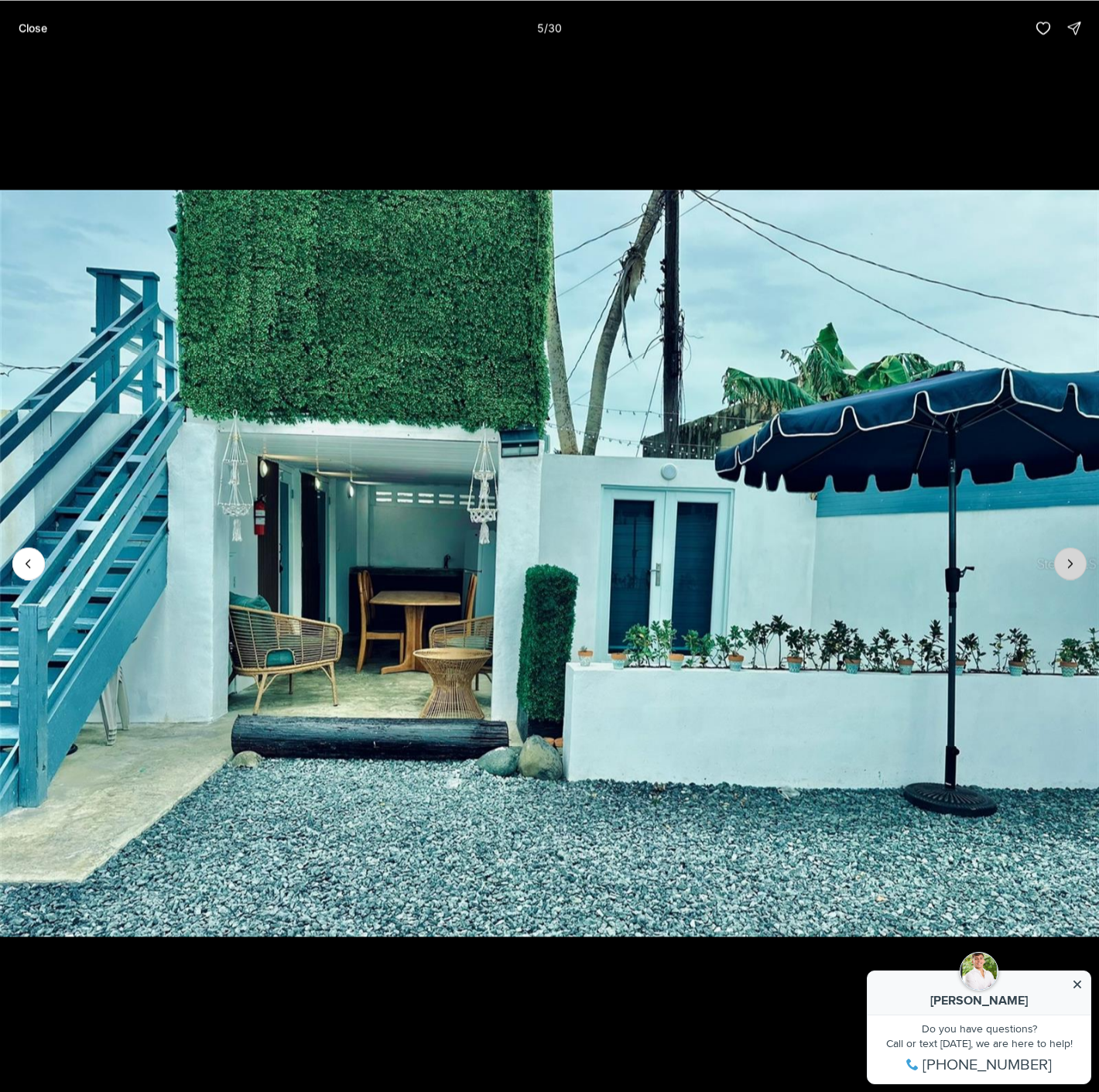
click at [1076, 562] on icon "Next slide" at bounding box center [1069, 563] width 15 height 15
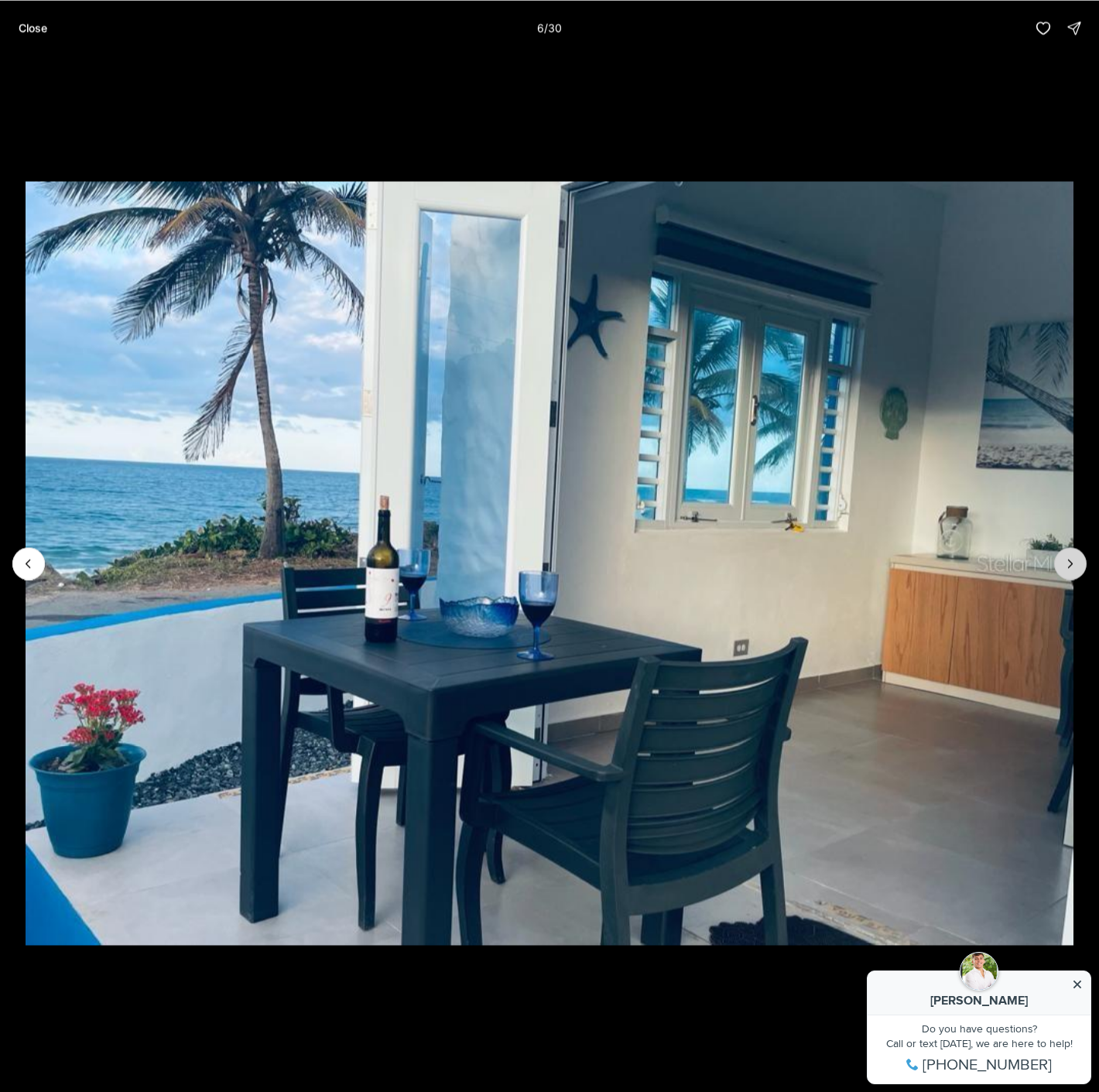
click at [1076, 562] on icon "Next slide" at bounding box center [1069, 563] width 15 height 15
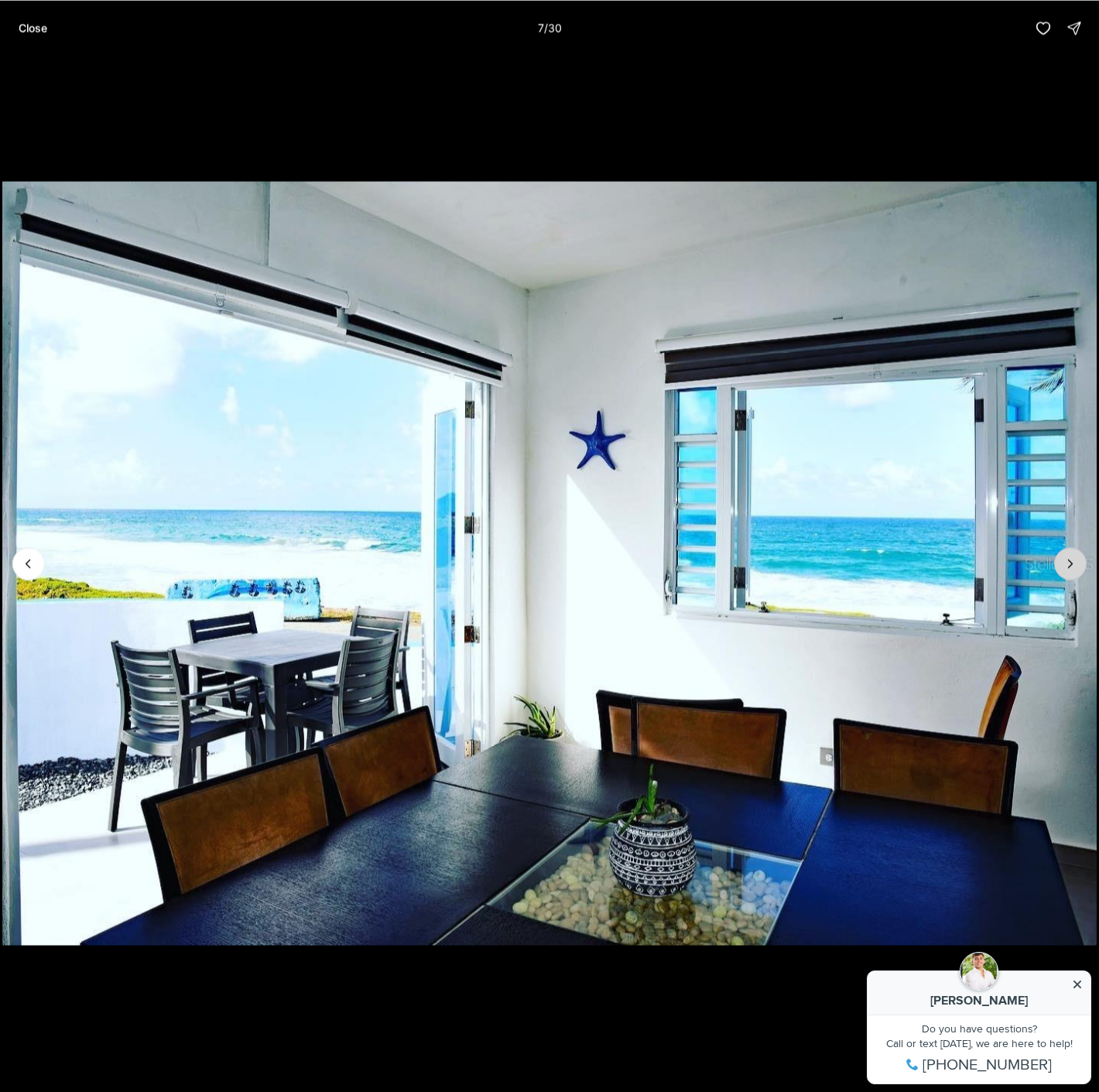
click at [1076, 562] on icon "Next slide" at bounding box center [1069, 563] width 15 height 15
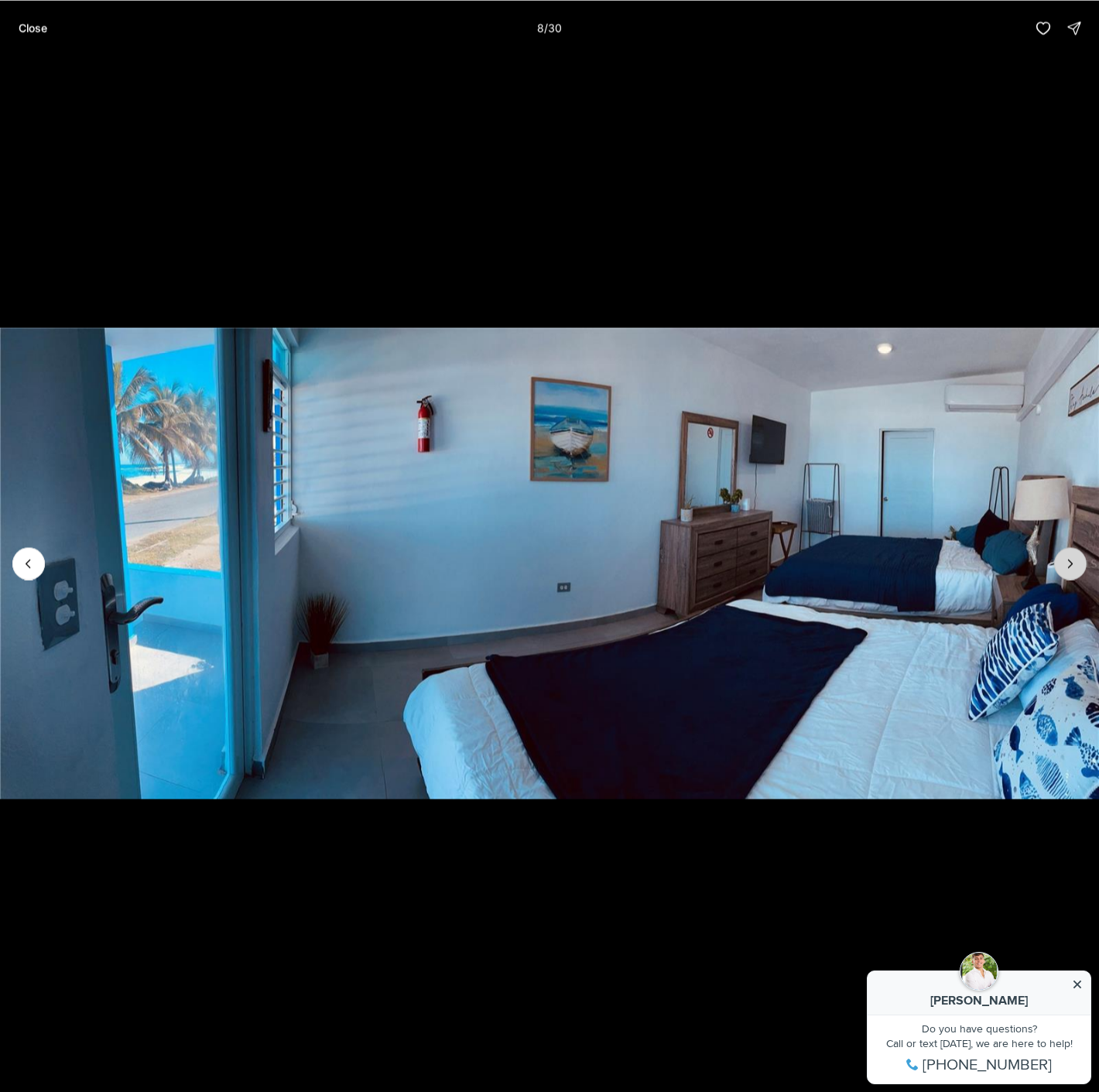
click at [1076, 562] on icon "Next slide" at bounding box center [1069, 563] width 15 height 15
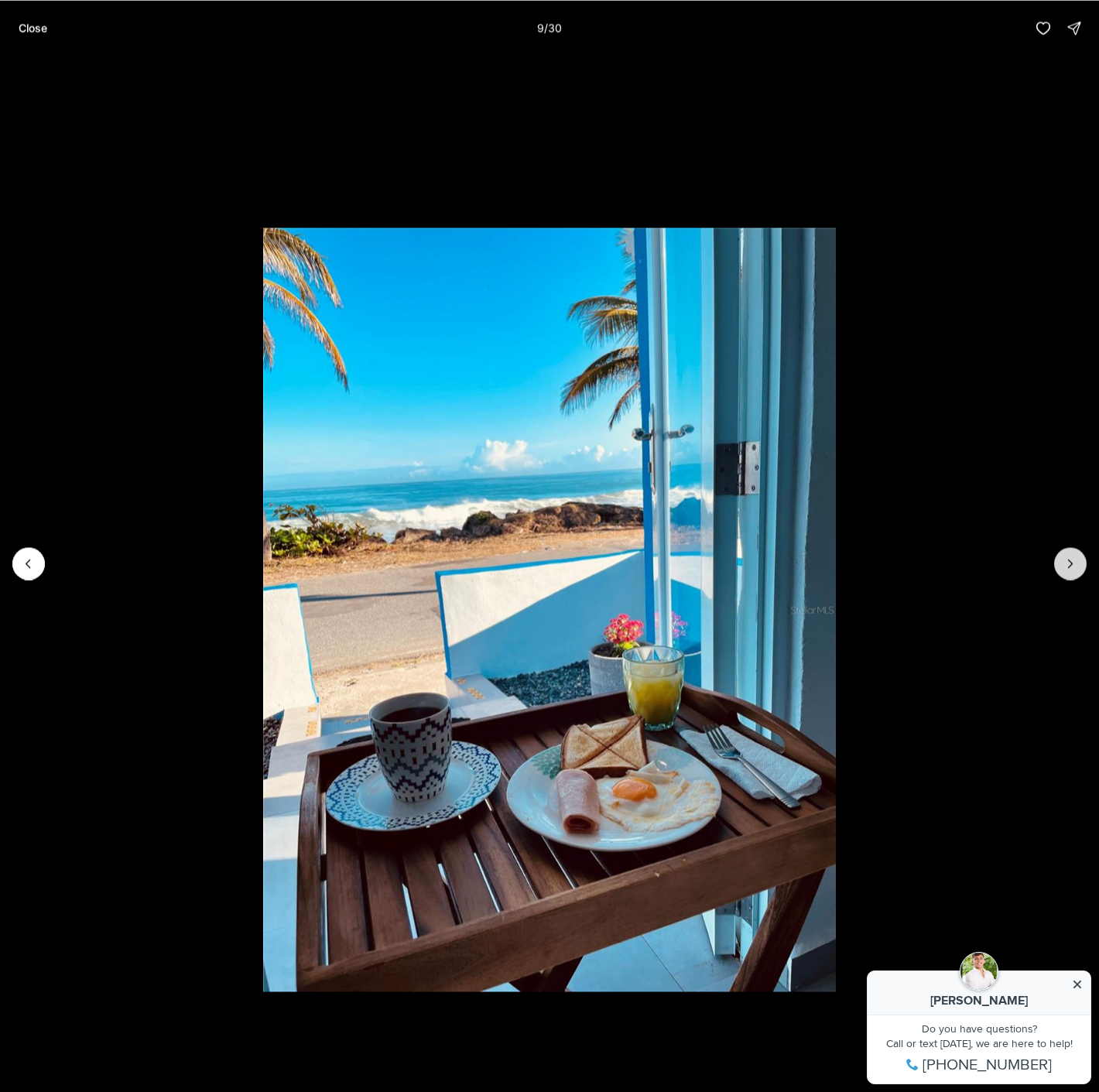
click at [1076, 562] on icon "Next slide" at bounding box center [1069, 563] width 15 height 15
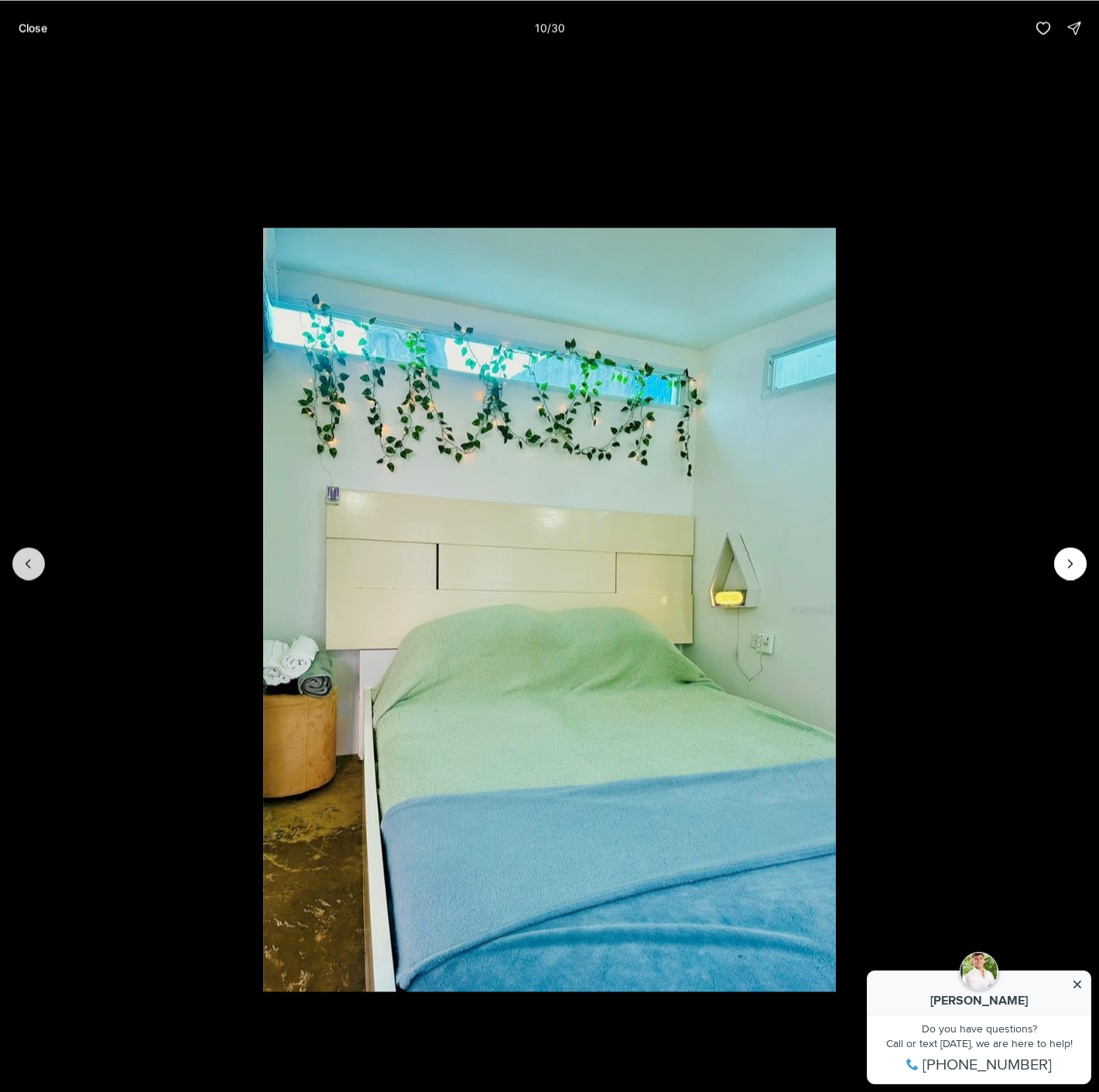
click at [24, 560] on icon "Previous slide" at bounding box center [28, 563] width 15 height 15
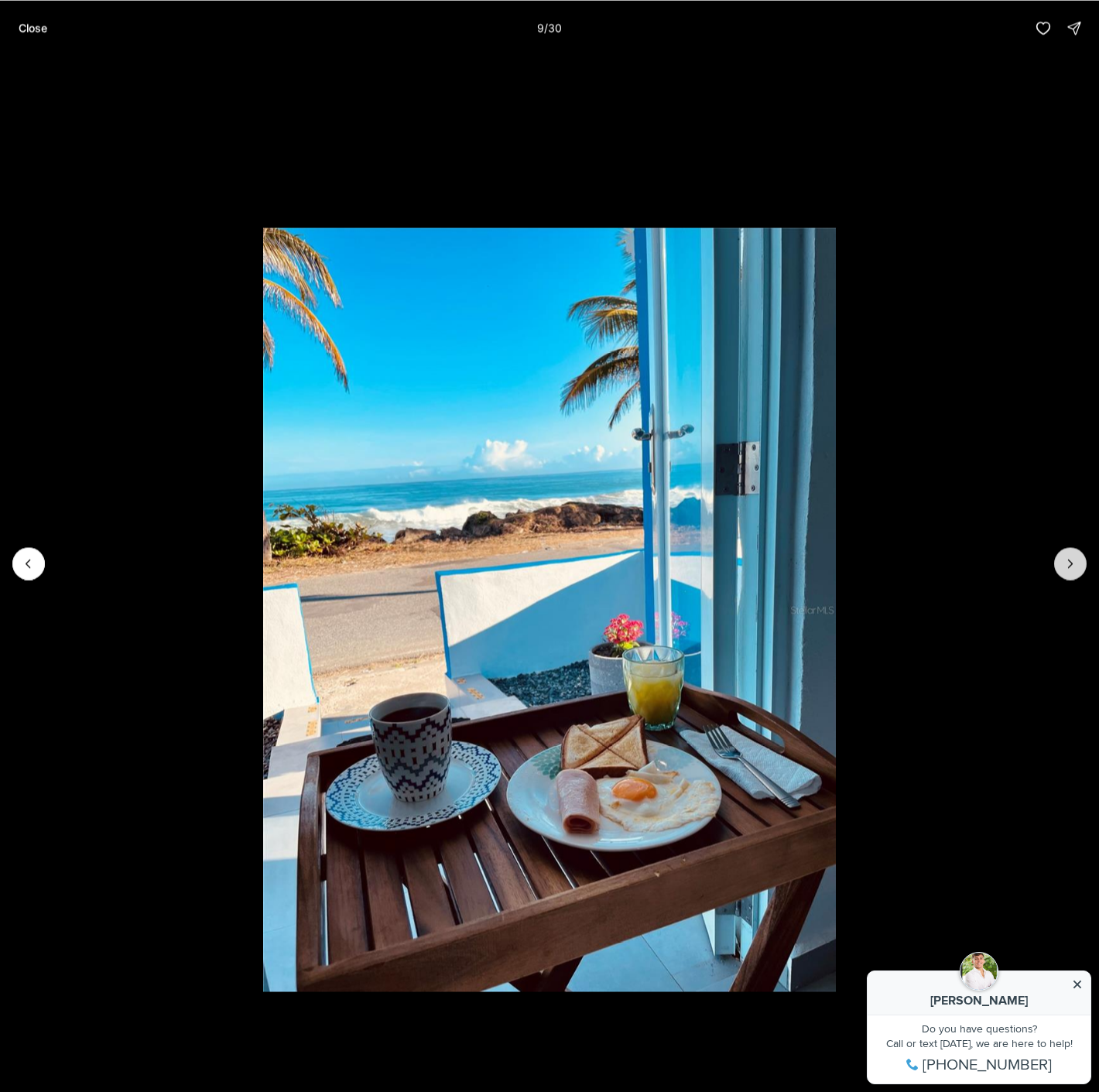
click at [1077, 557] on icon "Next slide" at bounding box center [1069, 563] width 15 height 15
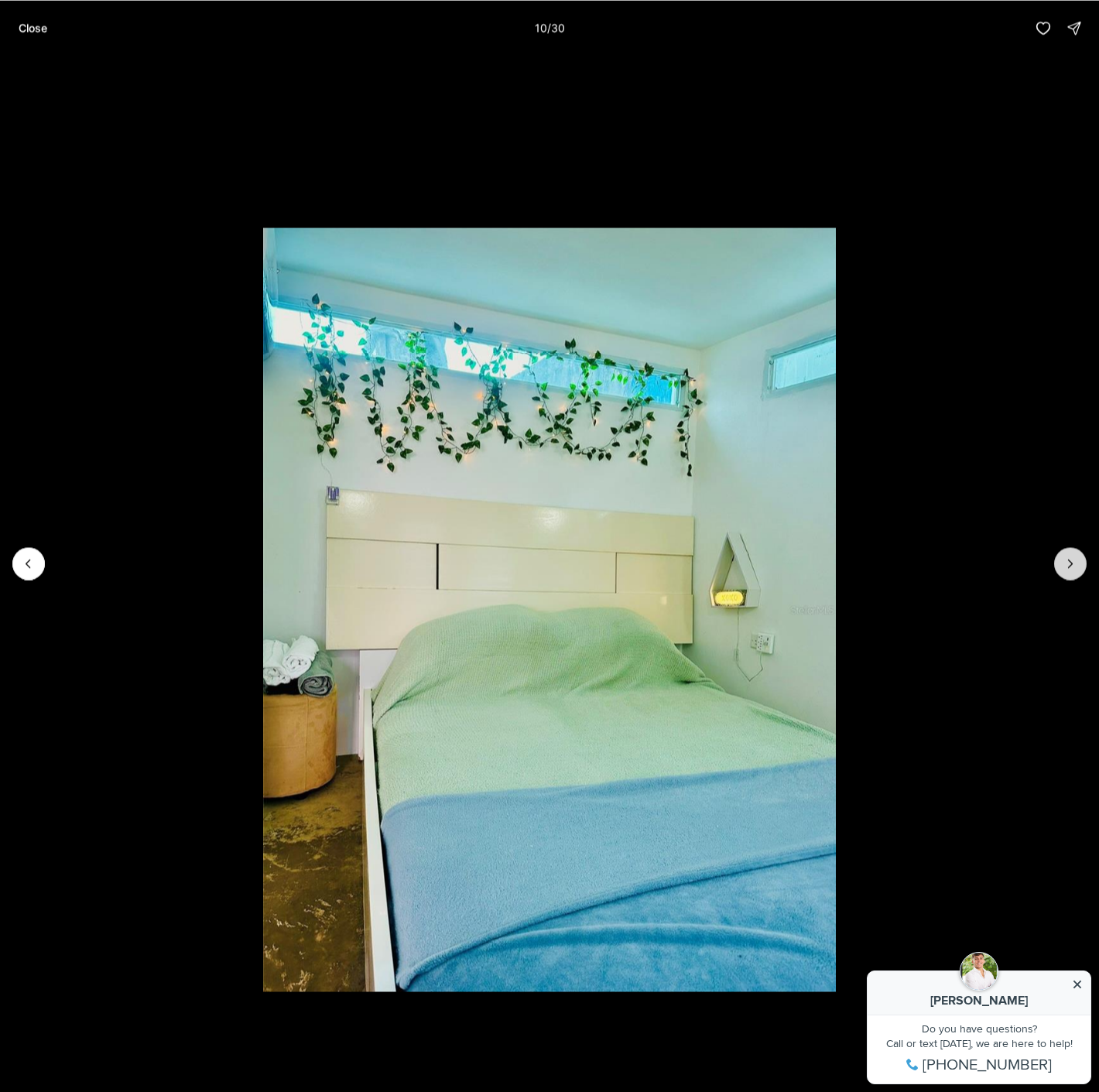
click at [1077, 557] on icon "Next slide" at bounding box center [1069, 563] width 15 height 15
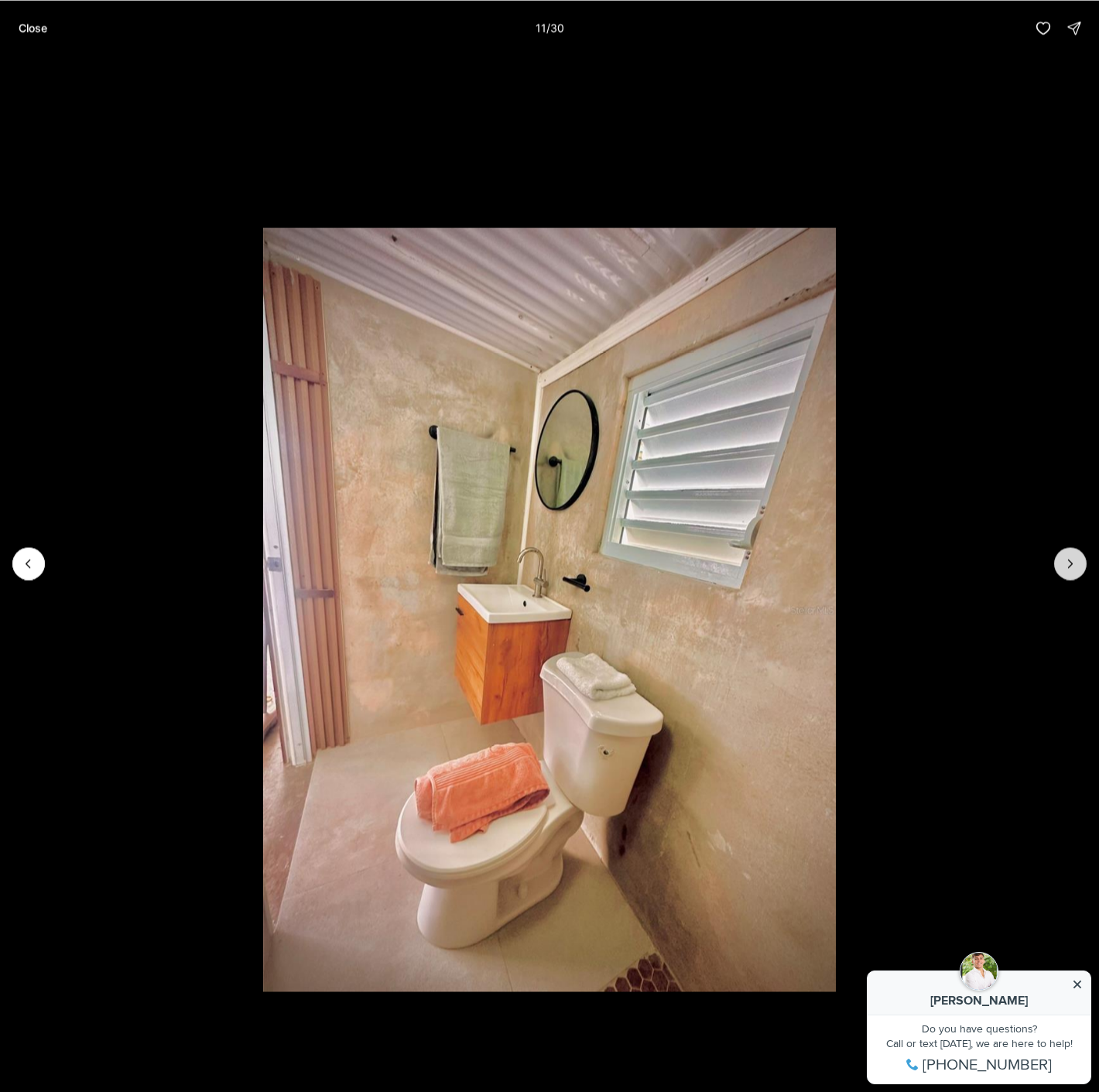
click at [1077, 557] on icon "Next slide" at bounding box center [1069, 563] width 15 height 15
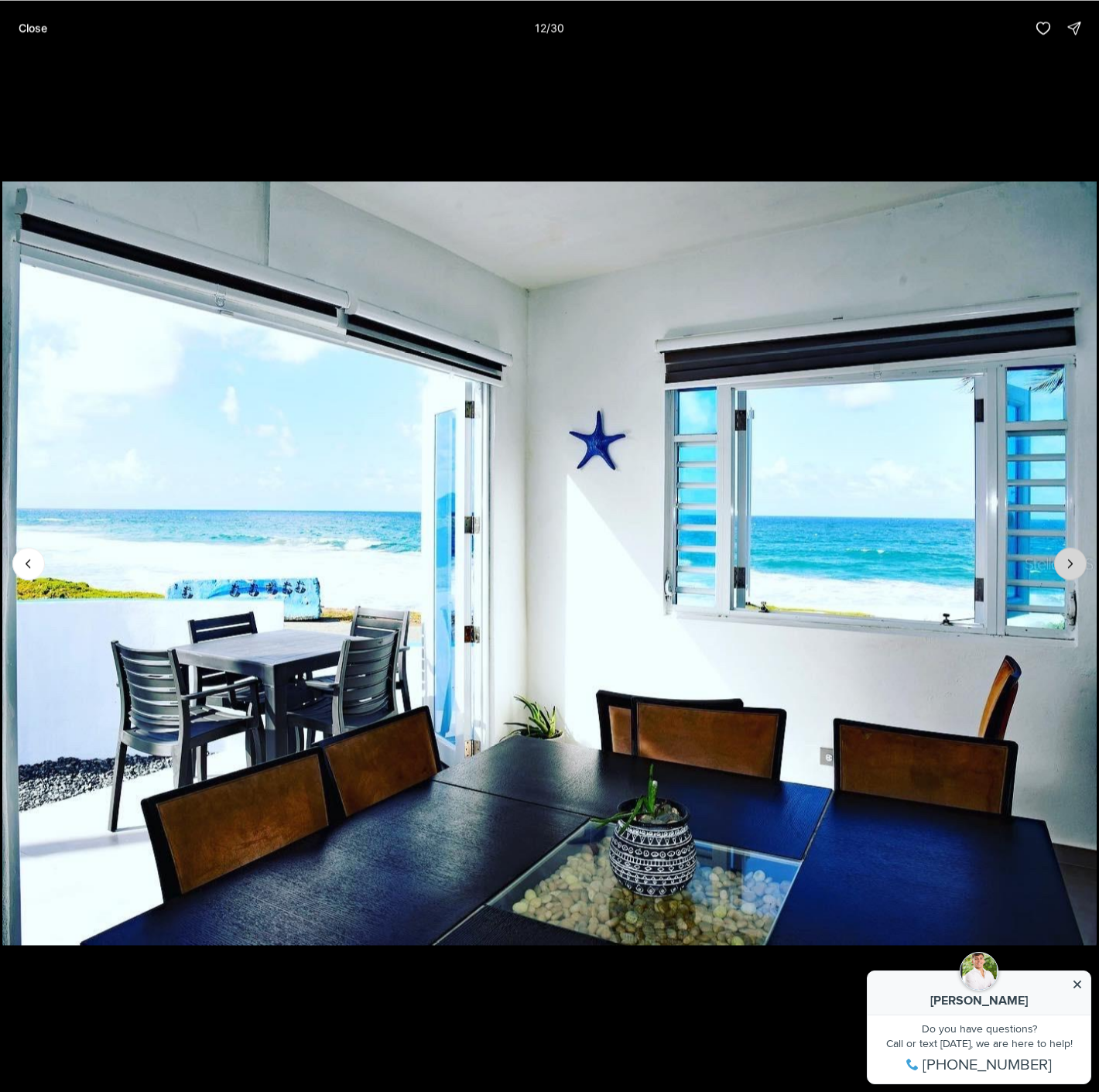
click at [1071, 566] on icon "Next slide" at bounding box center [1069, 563] width 15 height 15
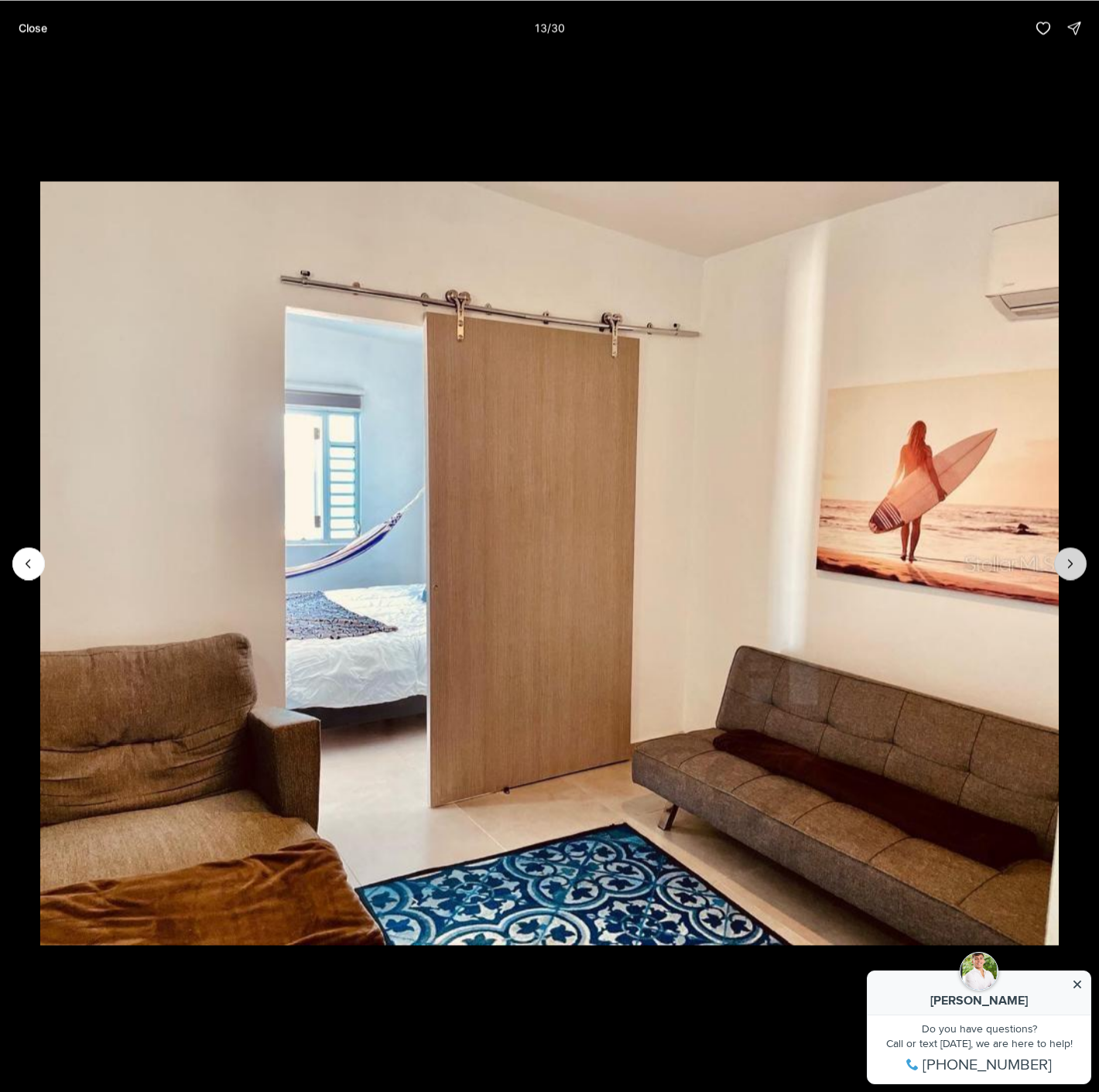
click at [1071, 566] on icon "Next slide" at bounding box center [1069, 563] width 15 height 15
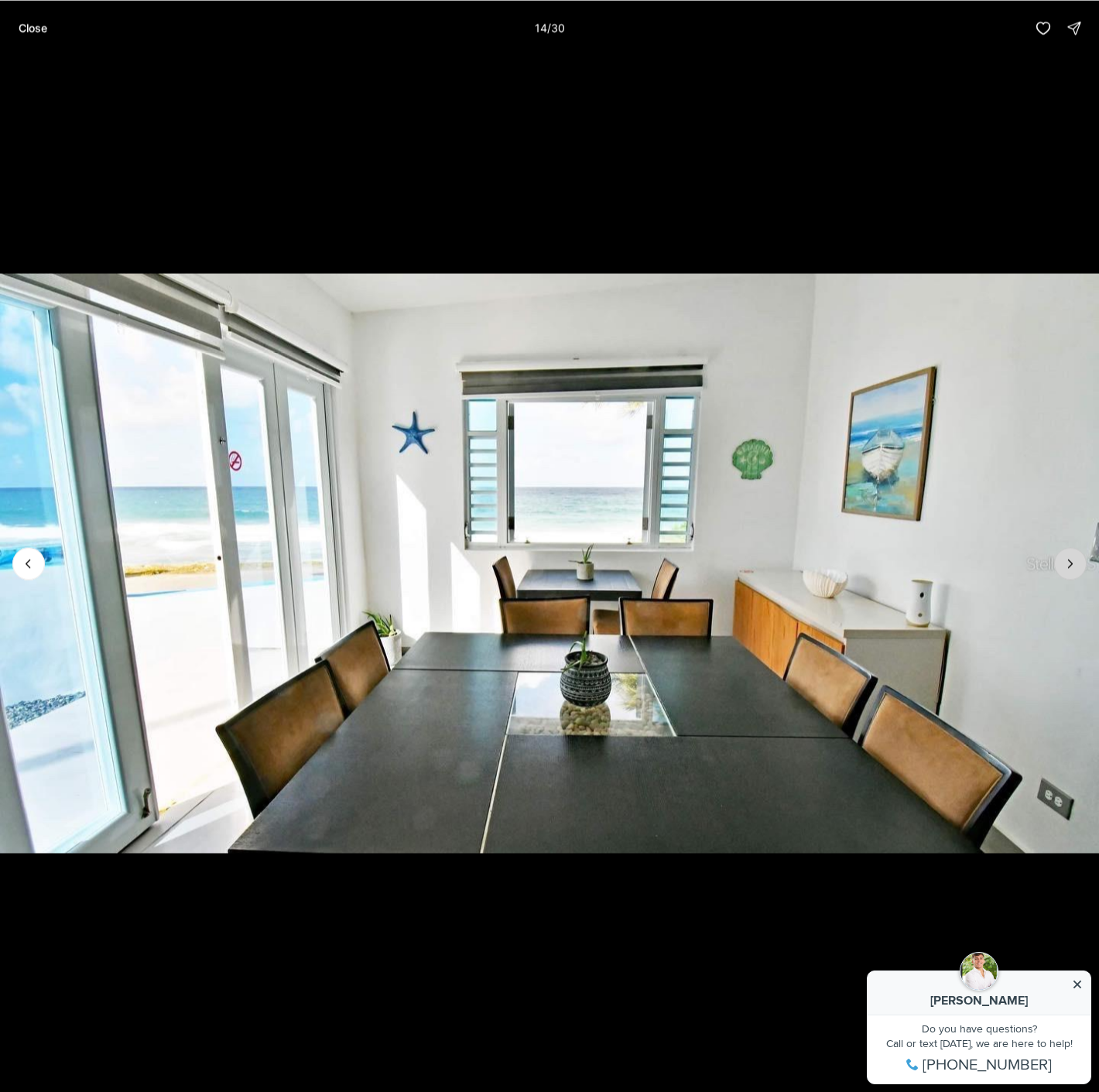
click at [1071, 566] on icon "Next slide" at bounding box center [1069, 563] width 15 height 15
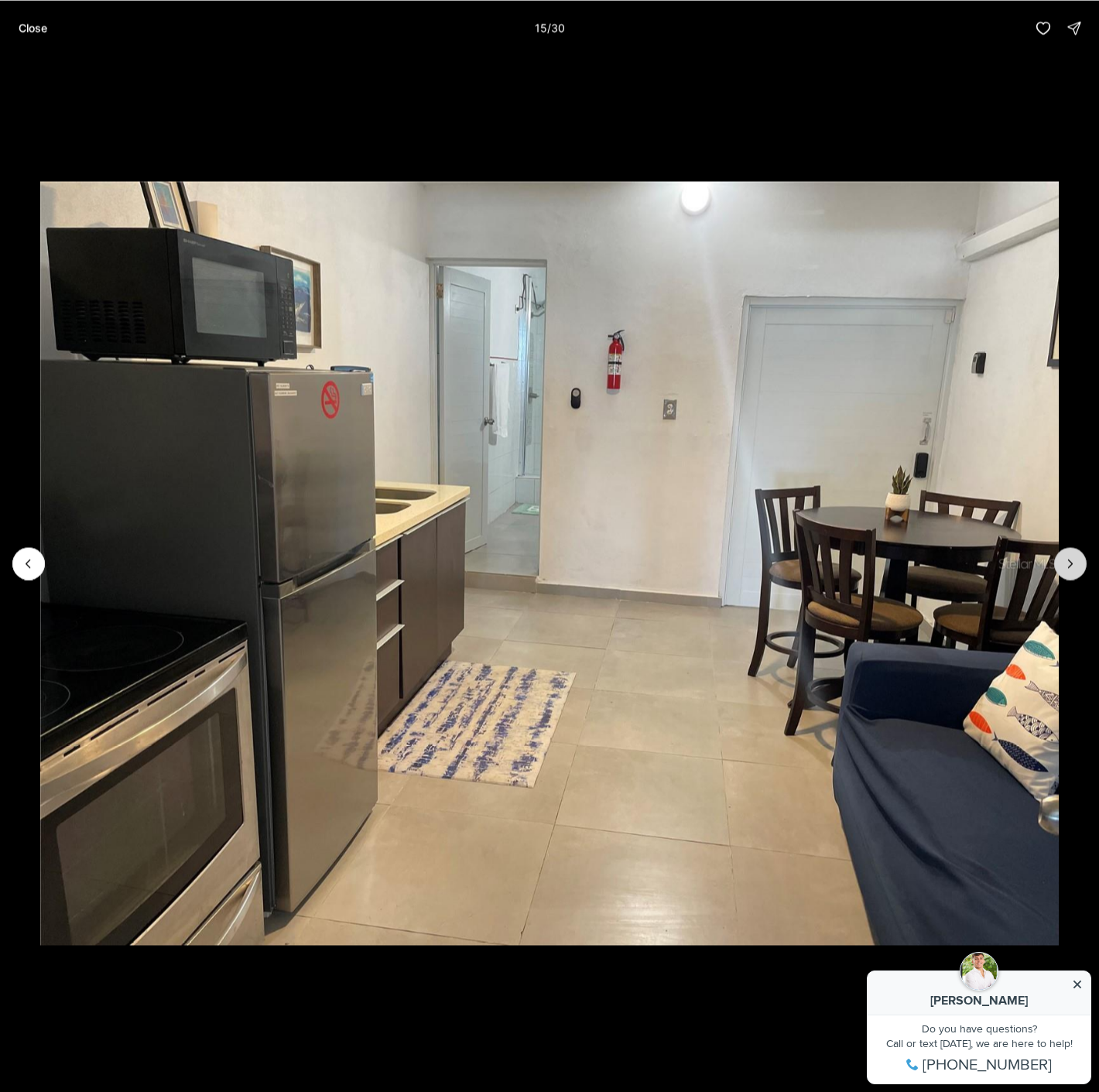
click at [1071, 566] on icon "Next slide" at bounding box center [1069, 563] width 15 height 15
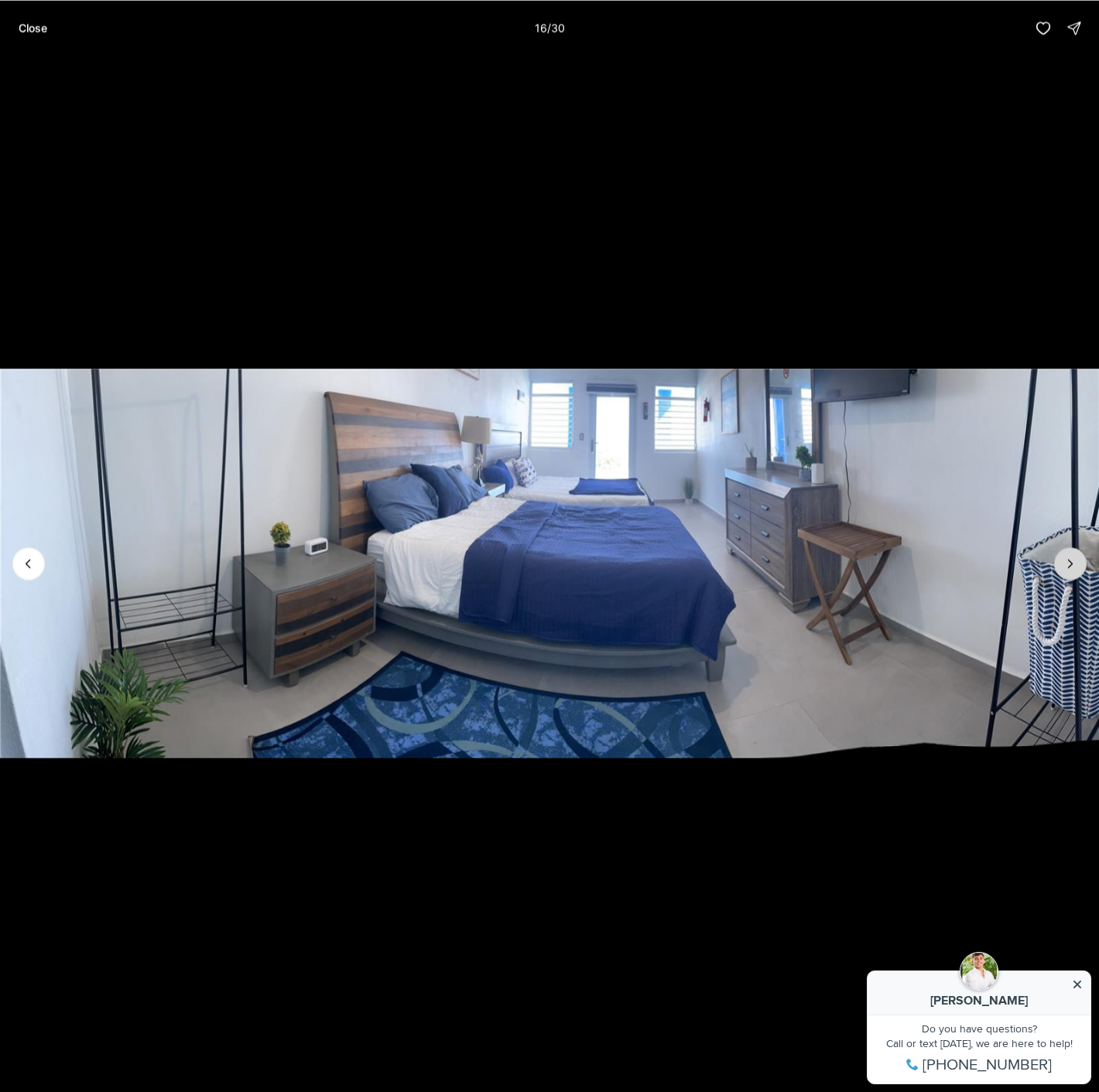
click at [1071, 566] on icon "Next slide" at bounding box center [1069, 563] width 15 height 15
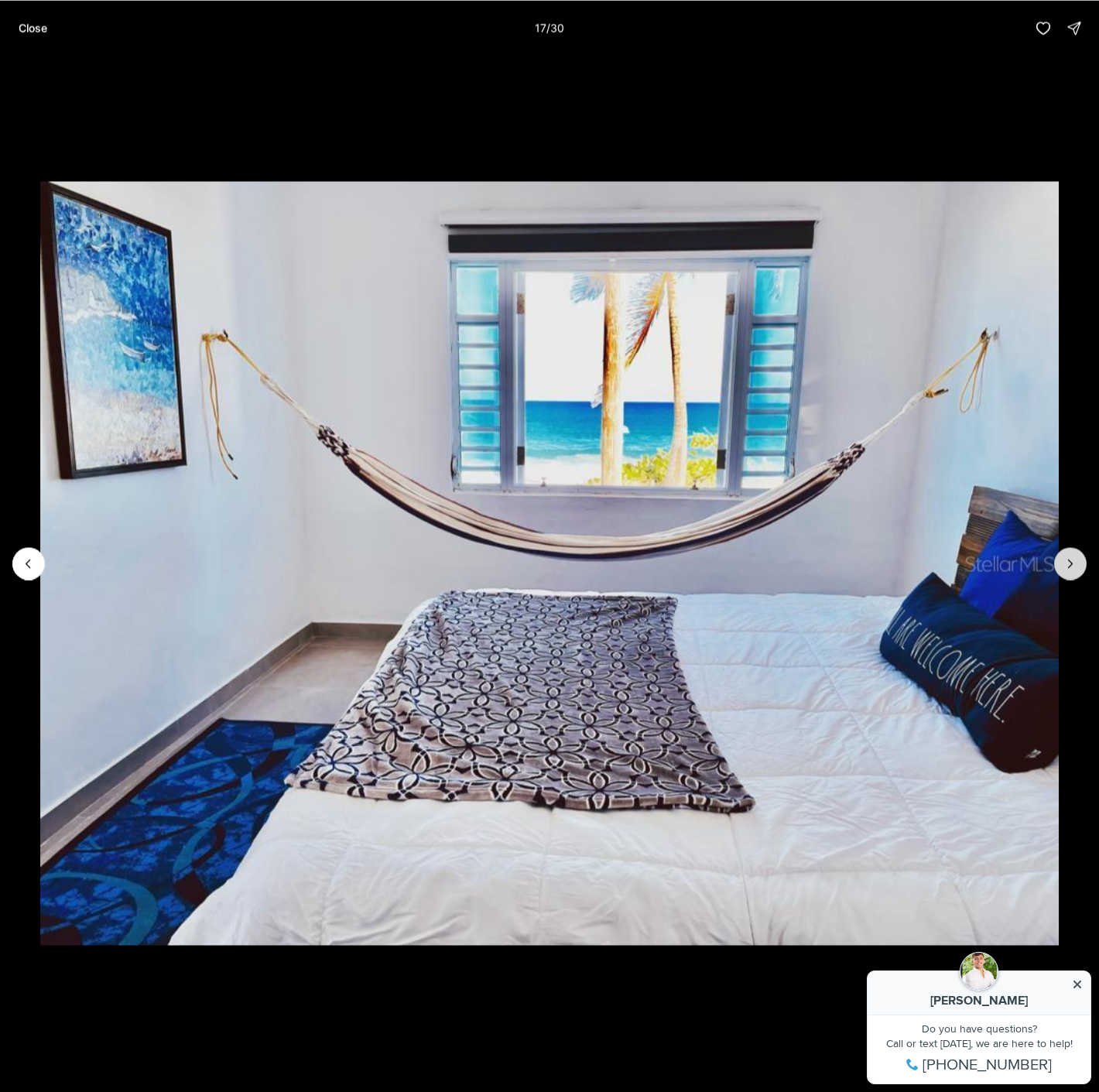
click at [1071, 566] on icon "Next slide" at bounding box center [1069, 563] width 15 height 15
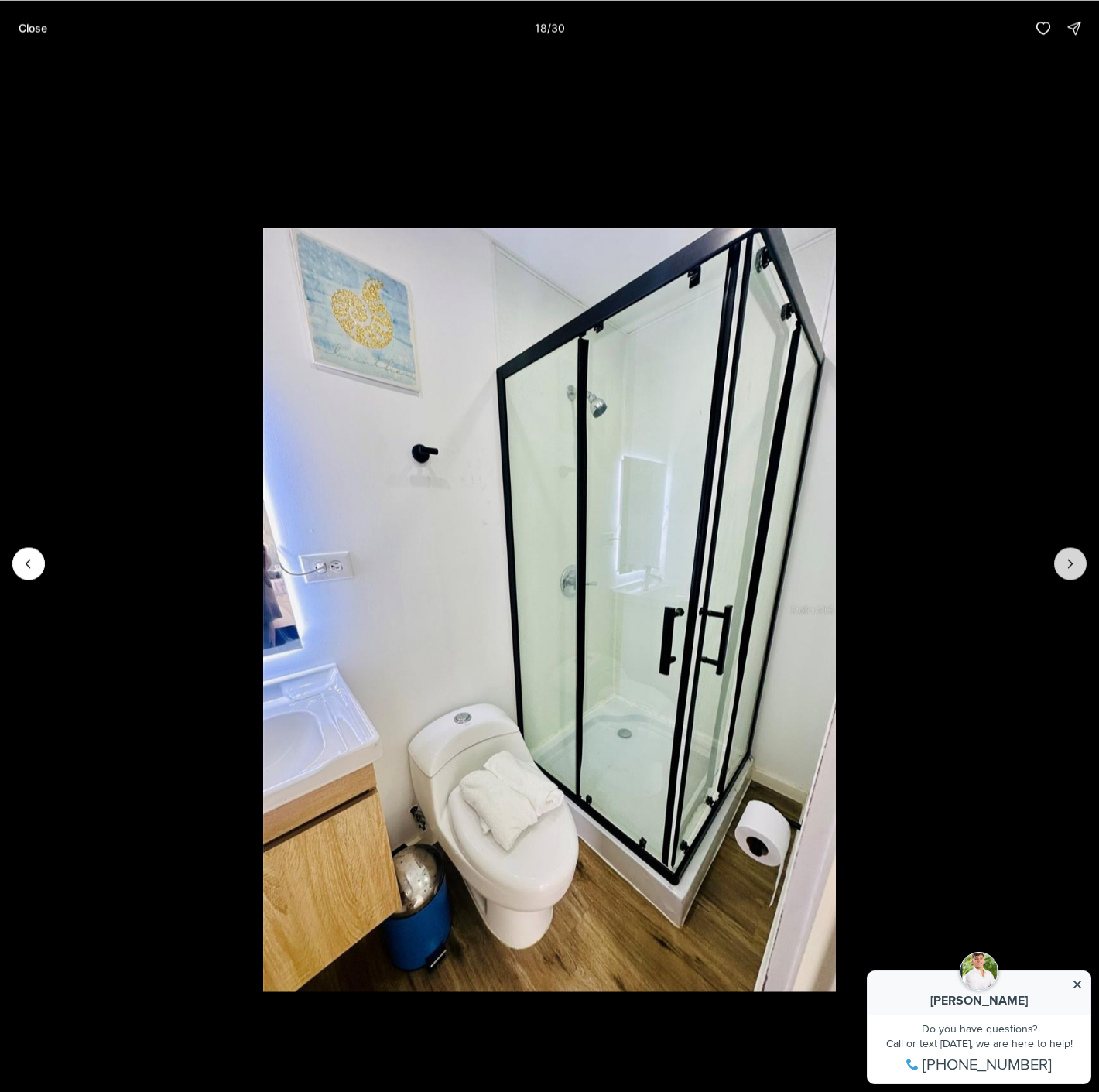
click at [1071, 566] on icon "Next slide" at bounding box center [1069, 563] width 15 height 15
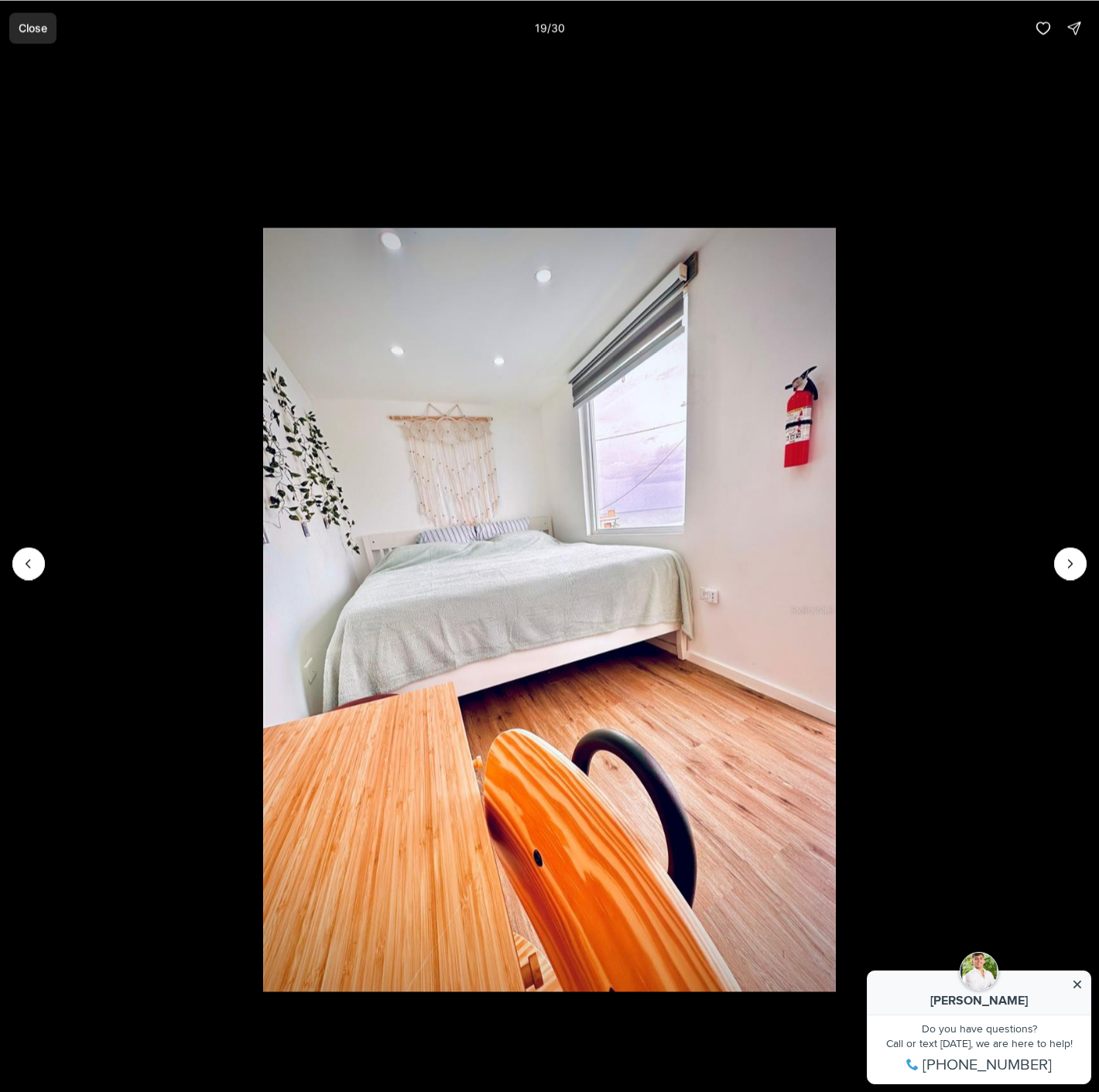
click at [50, 23] on button "Close" at bounding box center [33, 27] width 47 height 31
